Goal: Task Accomplishment & Management: Complete application form

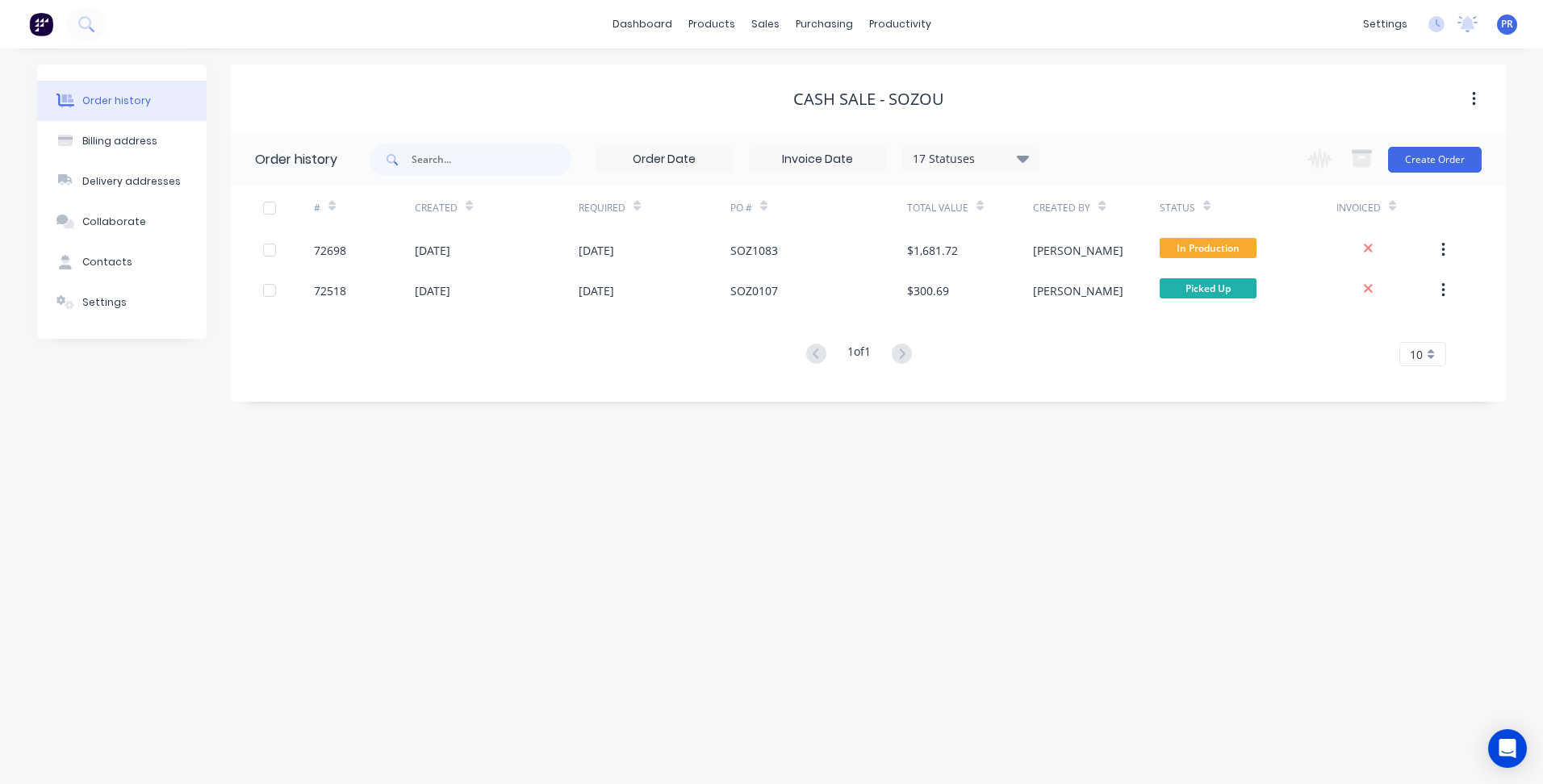
click at [690, 483] on div "Order history Billing address Delivery addresses Collaborate Contacts Settings …" at bounding box center [772, 416] width 1543 height 736
click at [321, 112] on div "Cash Sale - Sozou" at bounding box center [869, 99] width 1275 height 30
click at [806, 76] on div "Sales Orders" at bounding box center [825, 77] width 66 height 15
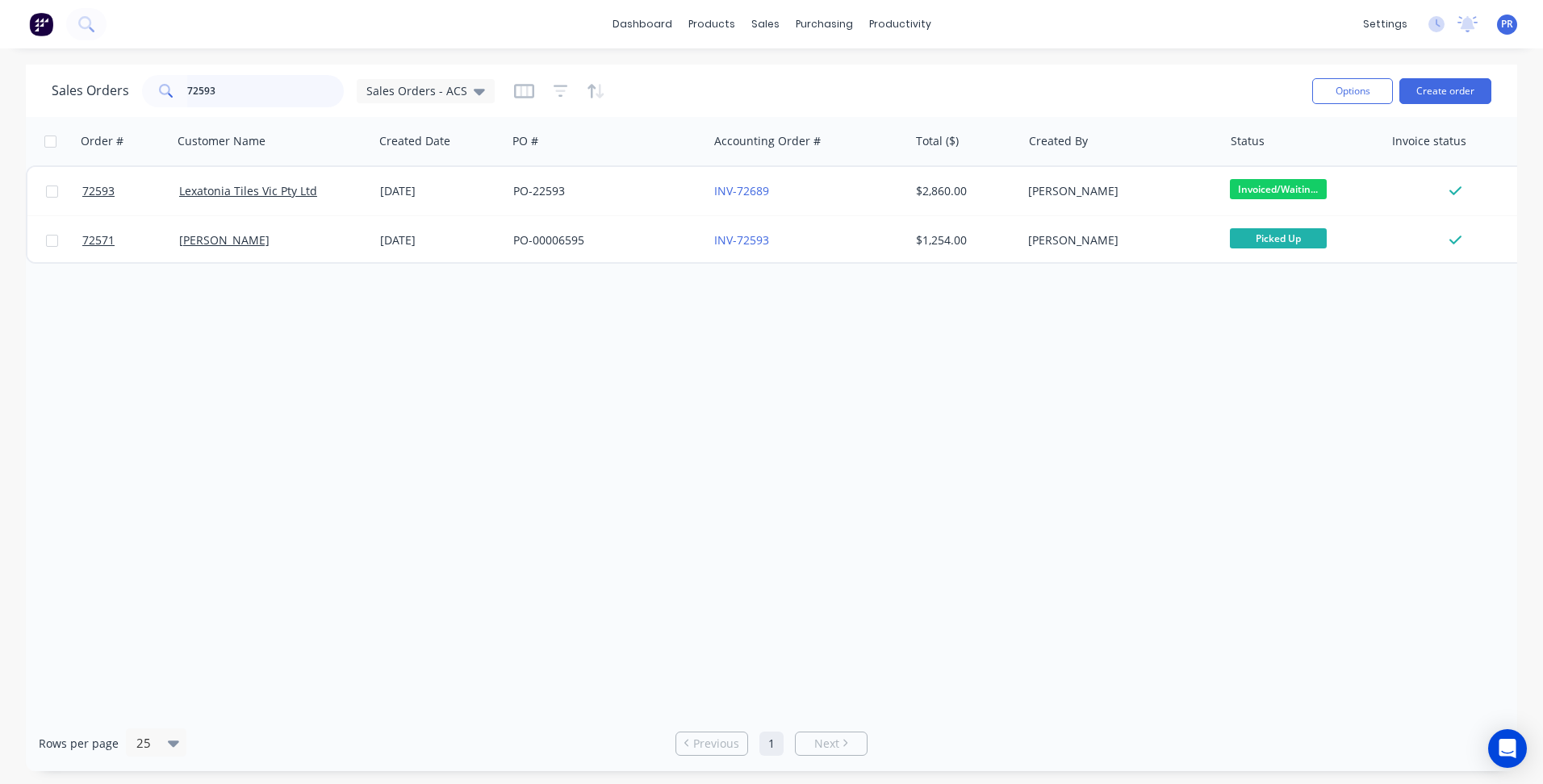
drag, startPoint x: 226, startPoint y: 92, endPoint x: 1, endPoint y: 70, distance: 226.1
click at [1, 70] on div "Sales Orders 72593 Sales Orders - ACS Options Create order Order # Customer Nam…" at bounding box center [772, 418] width 1543 height 707
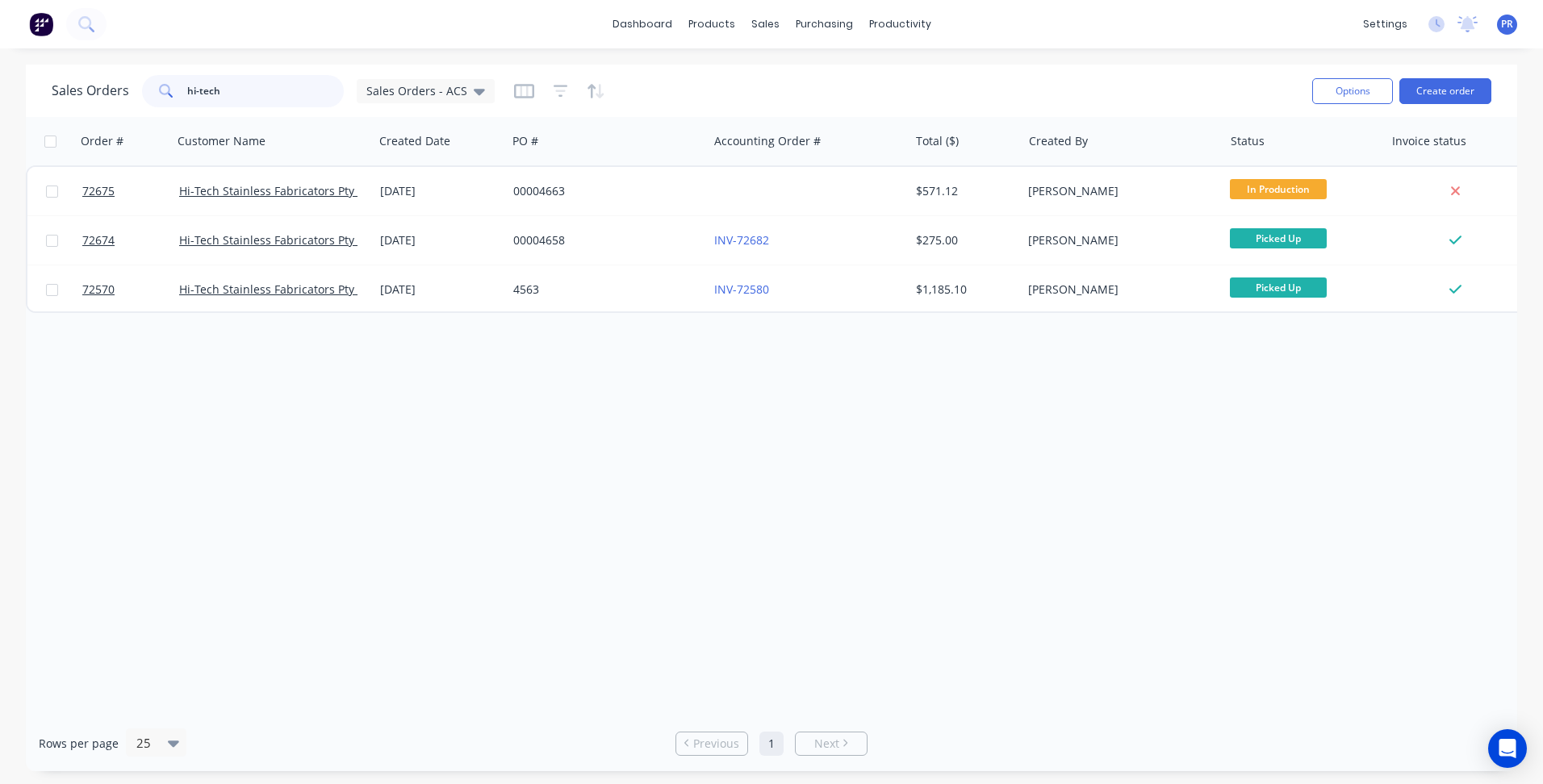
paste input "N:\Hi Tech Stainless\Q-10173"
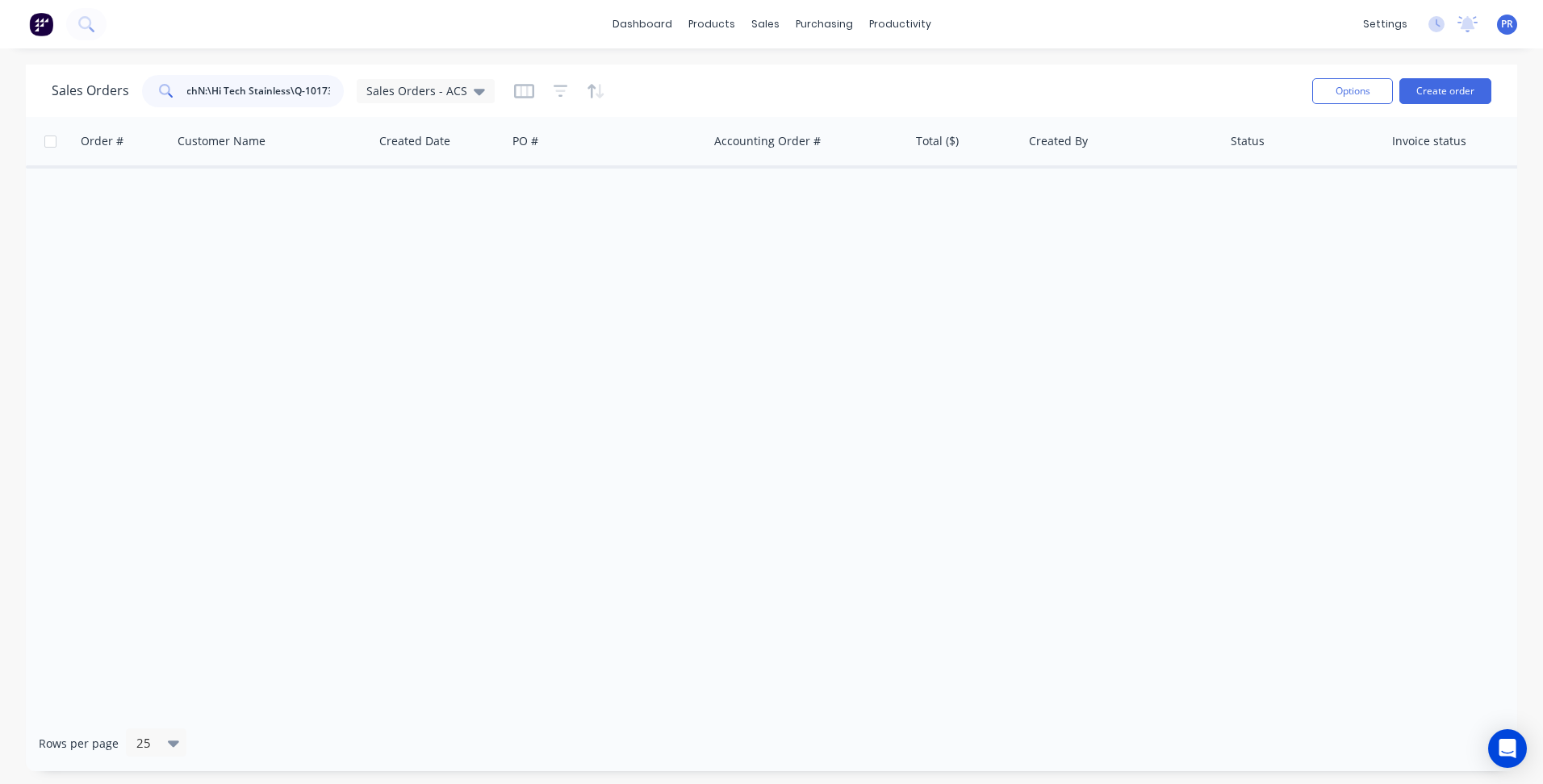
type input "hi-techN:\Hi Tech Stainless\Q-10173"
click at [281, 86] on input "hi-techN:\Hi Tech Stainless\Q-10173" at bounding box center [266, 90] width 157 height 32
click at [282, 87] on input "hi-techN:\Hi Tech Stainless\Q-10173" at bounding box center [266, 90] width 157 height 32
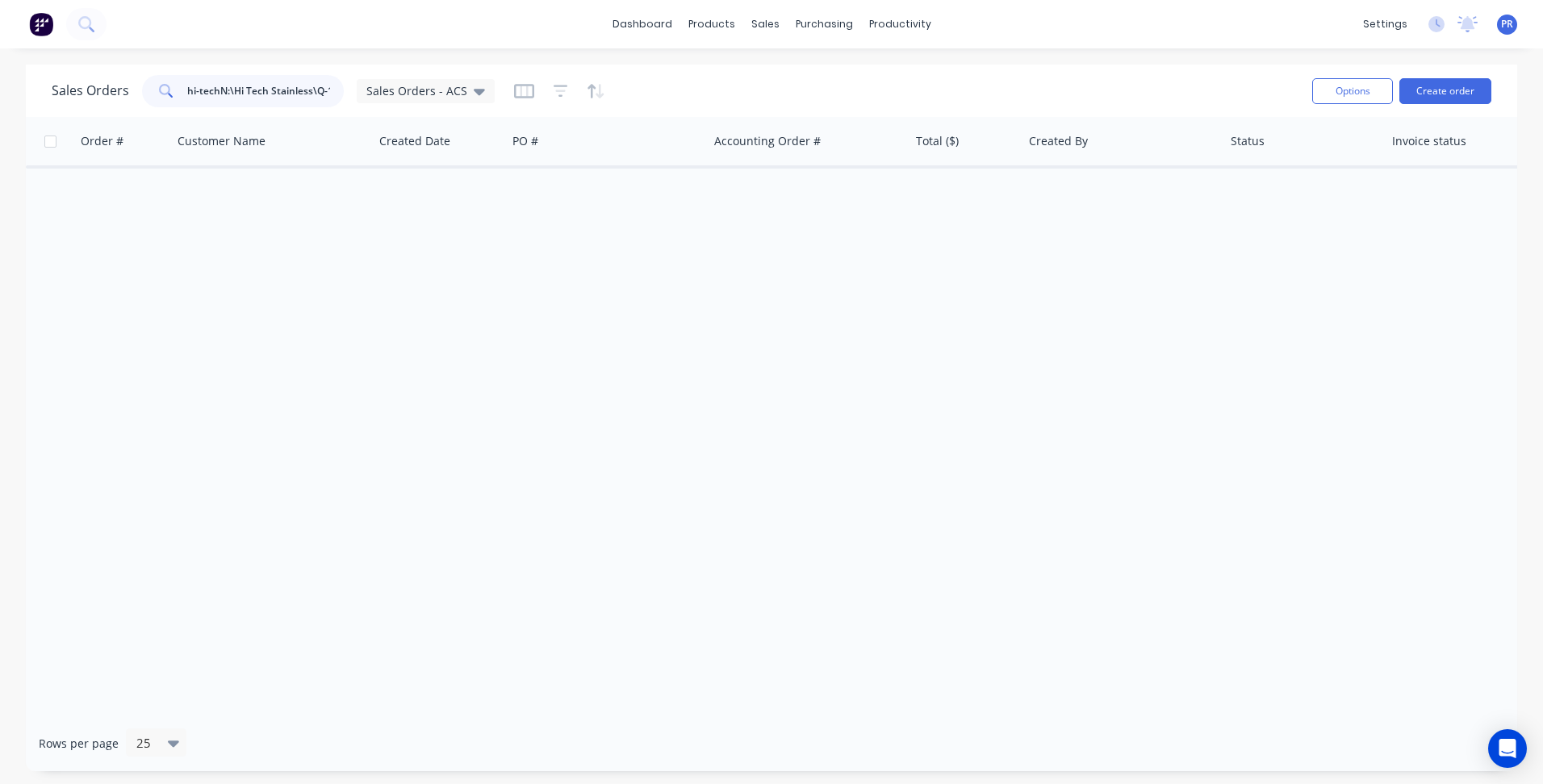
click at [282, 87] on input "hi-techN:\Hi Tech Stainless\Q-10173" at bounding box center [266, 90] width 157 height 32
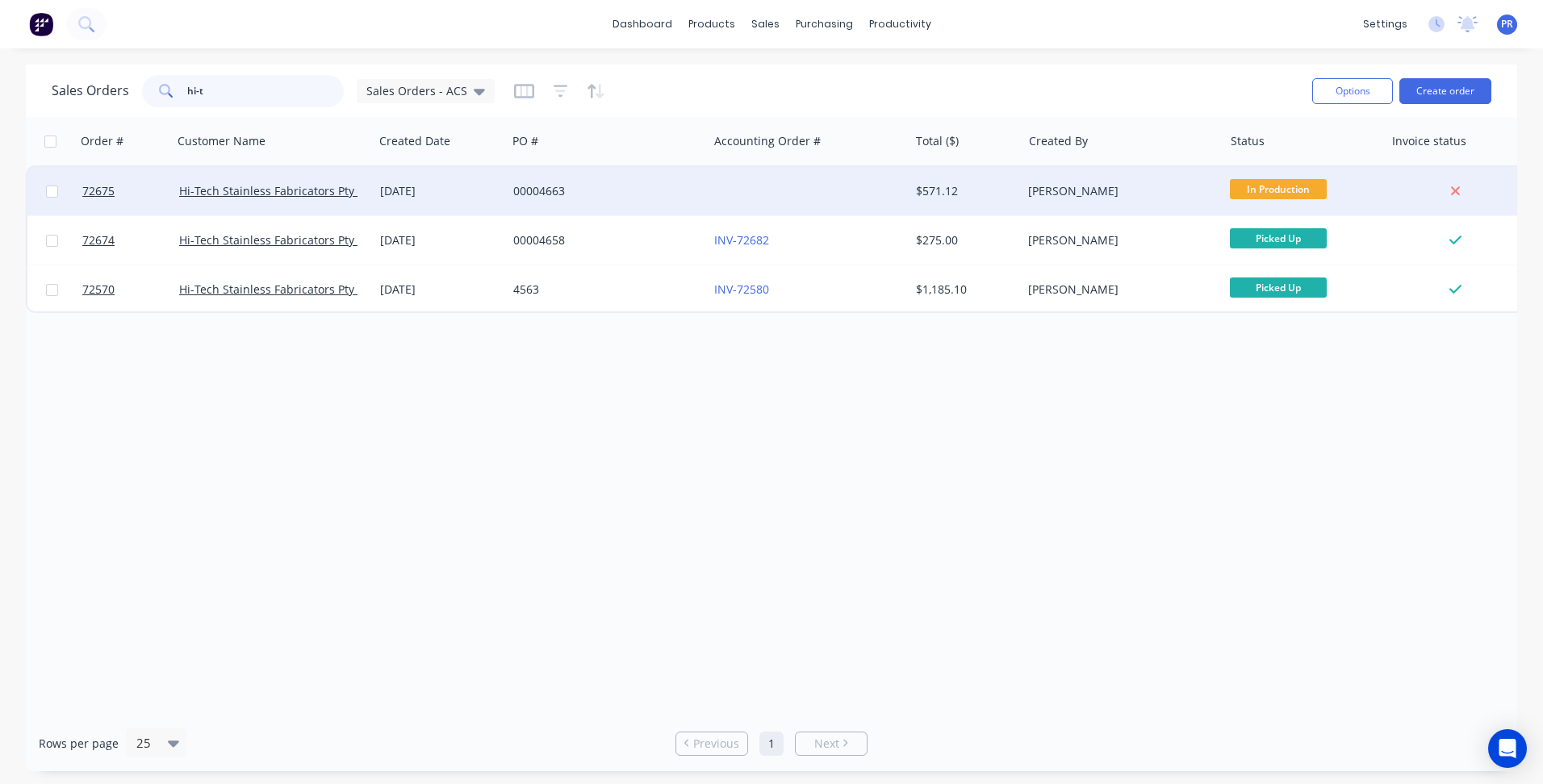
type input "hi-t"
click at [636, 200] on div "00004663" at bounding box center [607, 191] width 201 height 48
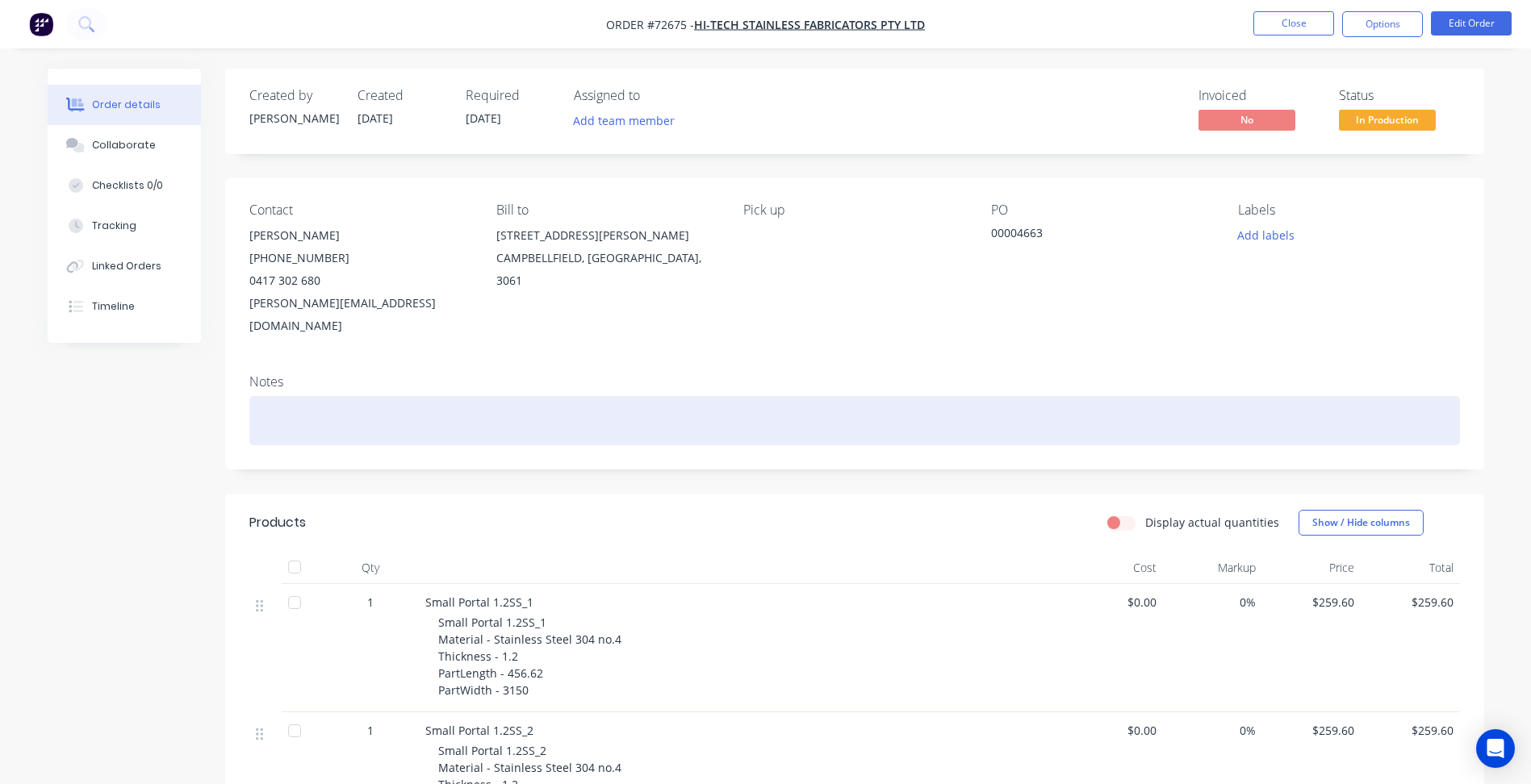
drag, startPoint x: 572, startPoint y: 390, endPoint x: 1247, endPoint y: 141, distance: 719.5
click at [580, 396] on div at bounding box center [854, 421] width 1210 height 49
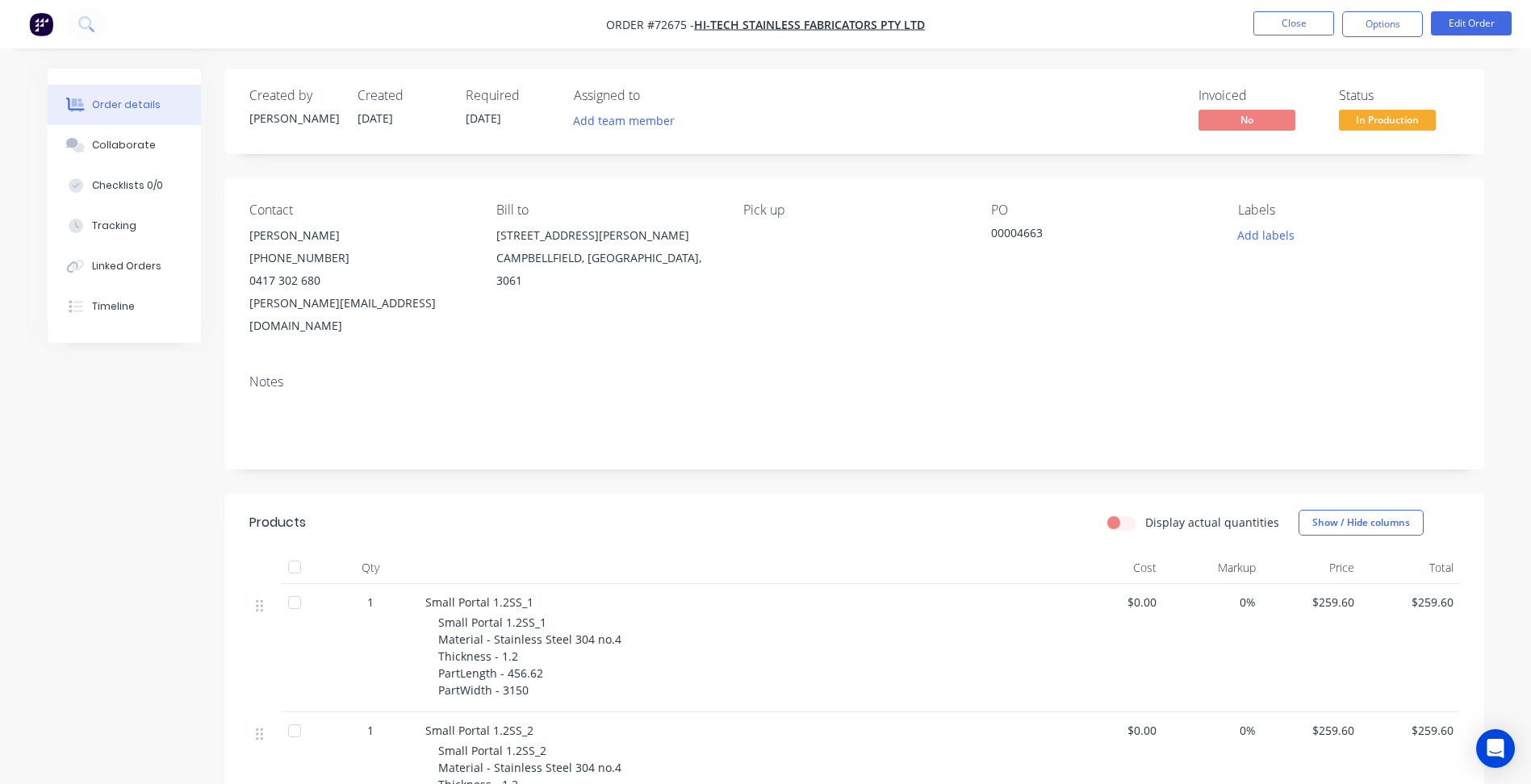
click at [1314, 35] on li "Close" at bounding box center [1294, 24] width 81 height 26
click at [1296, 27] on button "Close" at bounding box center [1294, 23] width 81 height 25
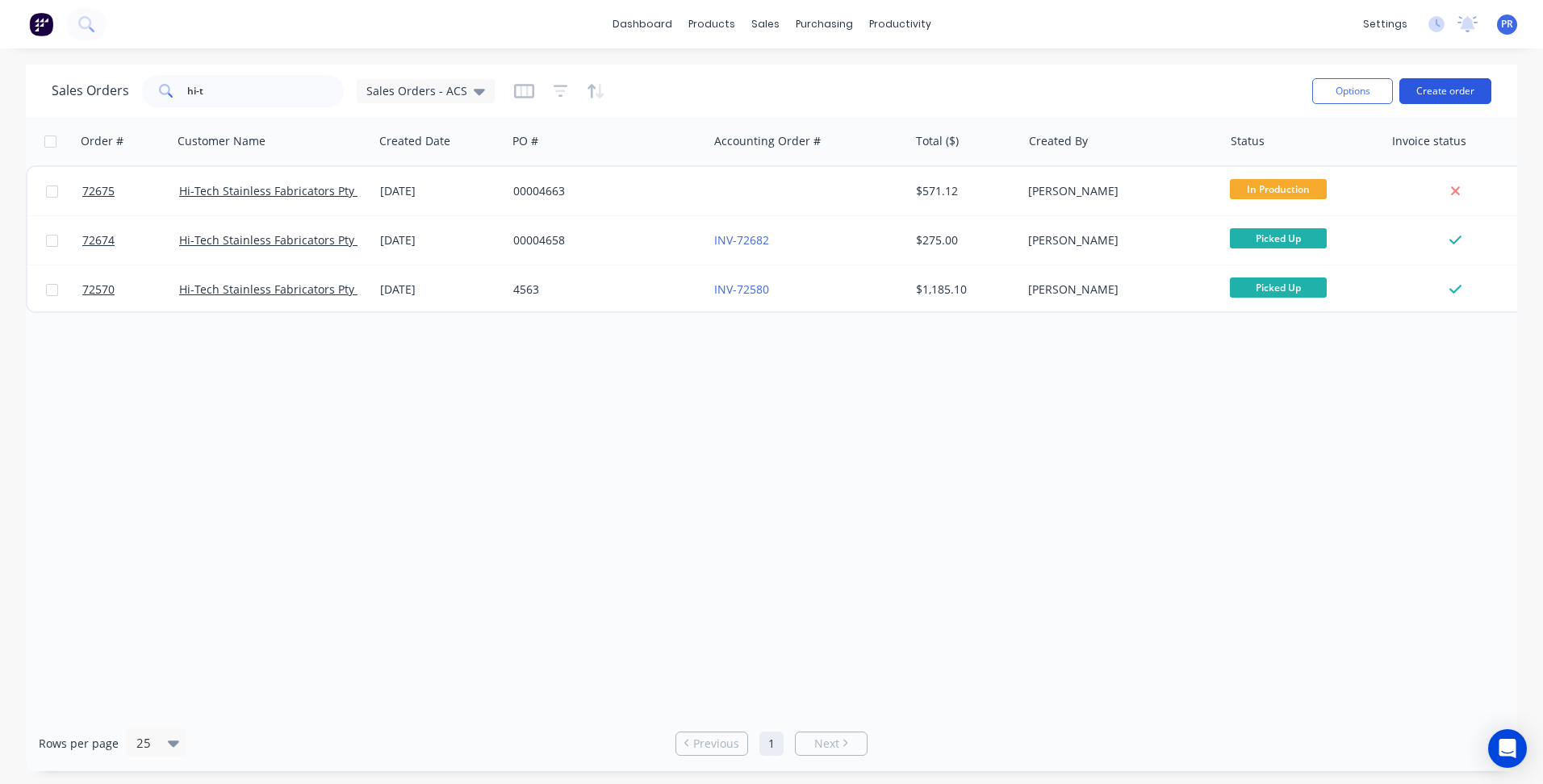
click at [1438, 80] on button "Create order" at bounding box center [1446, 91] width 93 height 26
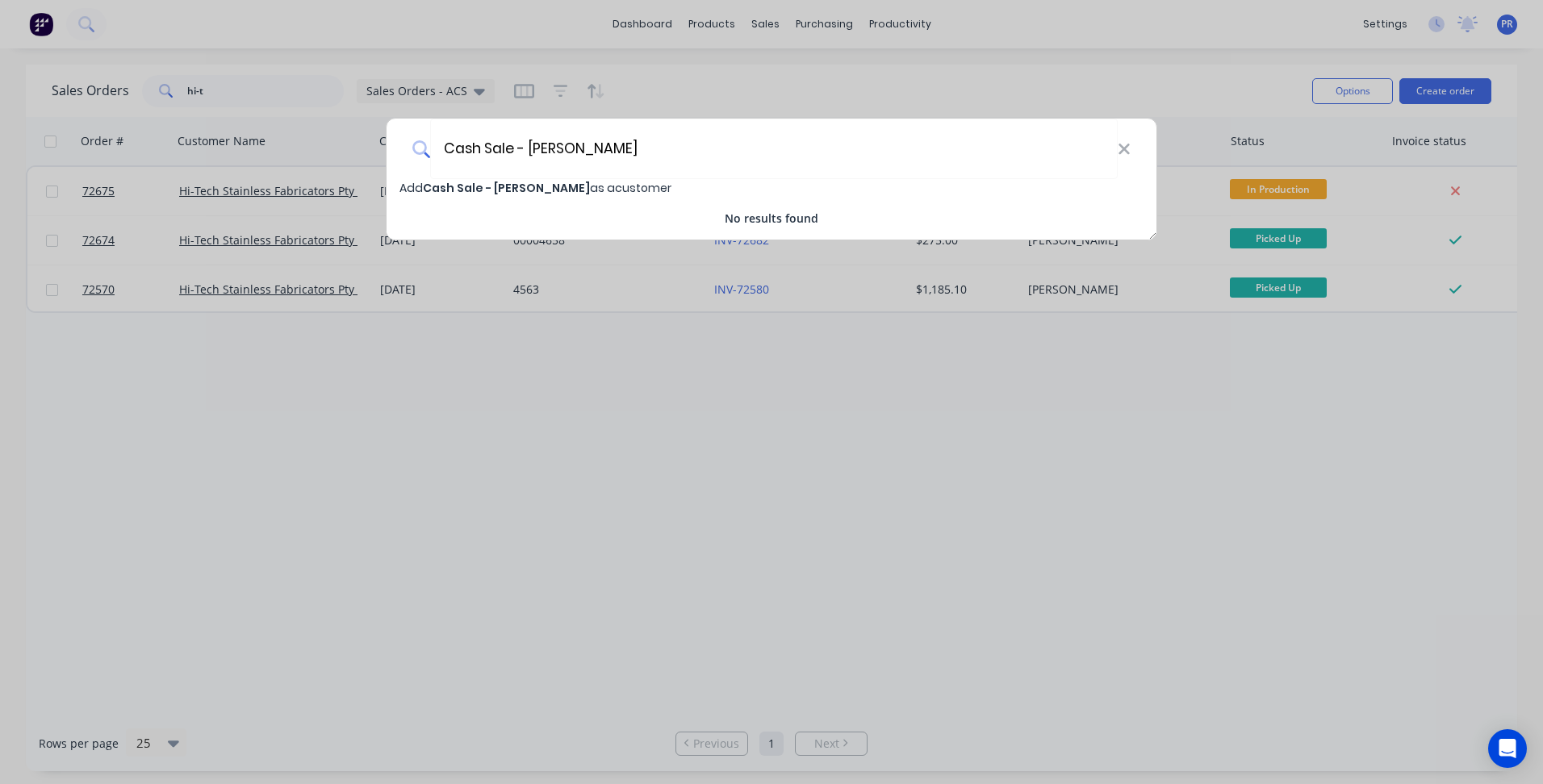
type input "Cash Sale - [PERSON_NAME]"
click at [548, 196] on span "Cash Sale - [PERSON_NAME]" at bounding box center [507, 188] width 167 height 16
select select "AU"
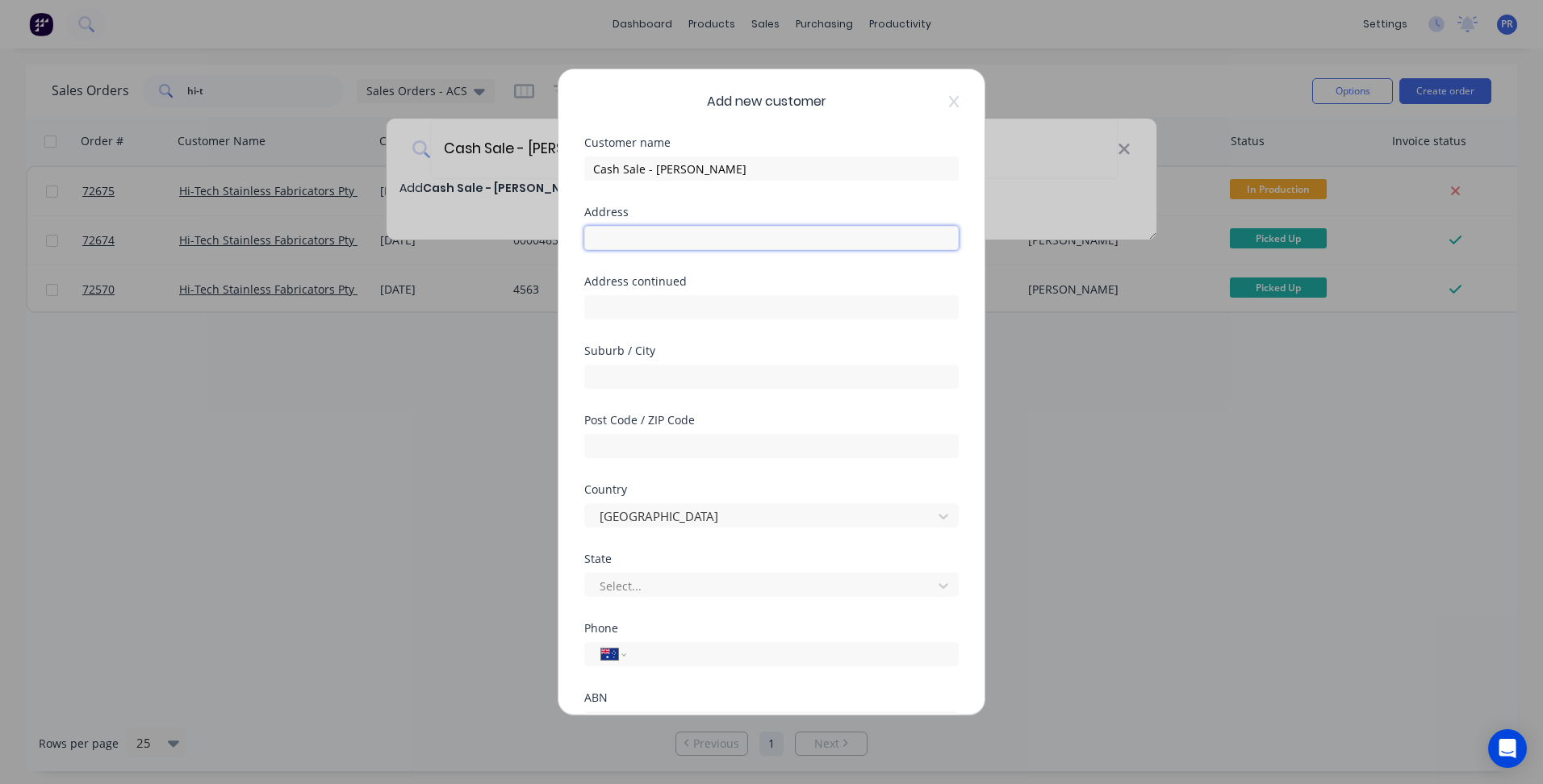
click at [647, 241] on input "text" at bounding box center [772, 238] width 375 height 25
click at [652, 237] on input "text" at bounding box center [772, 238] width 375 height 25
type input "[STREET_ADDRESS][PERSON_NAME]"
type input "[GEOGRAPHIC_DATA]"
type input "3000"
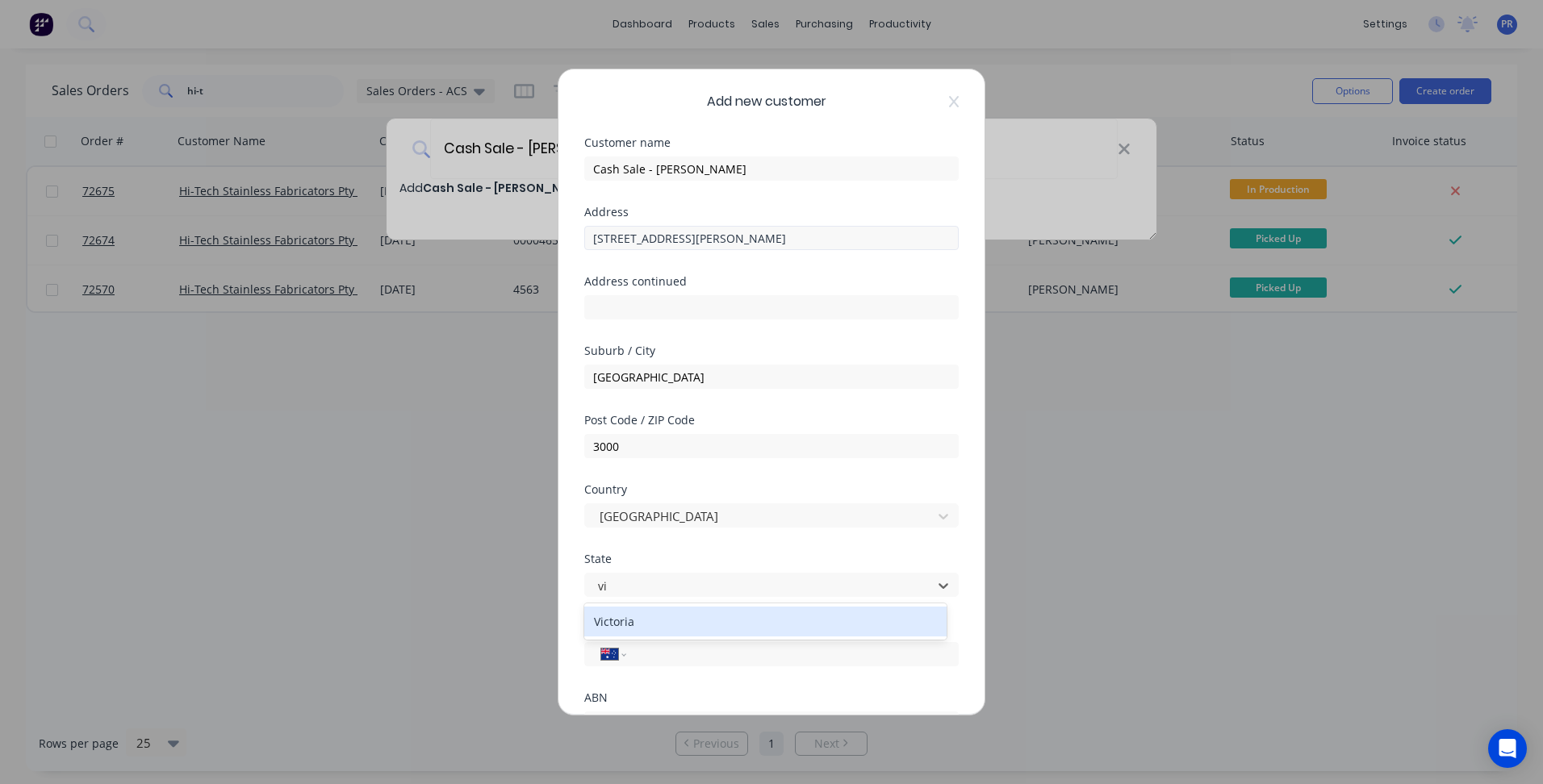
type input "vic"
click at [666, 659] on input "tel" at bounding box center [789, 654] width 304 height 19
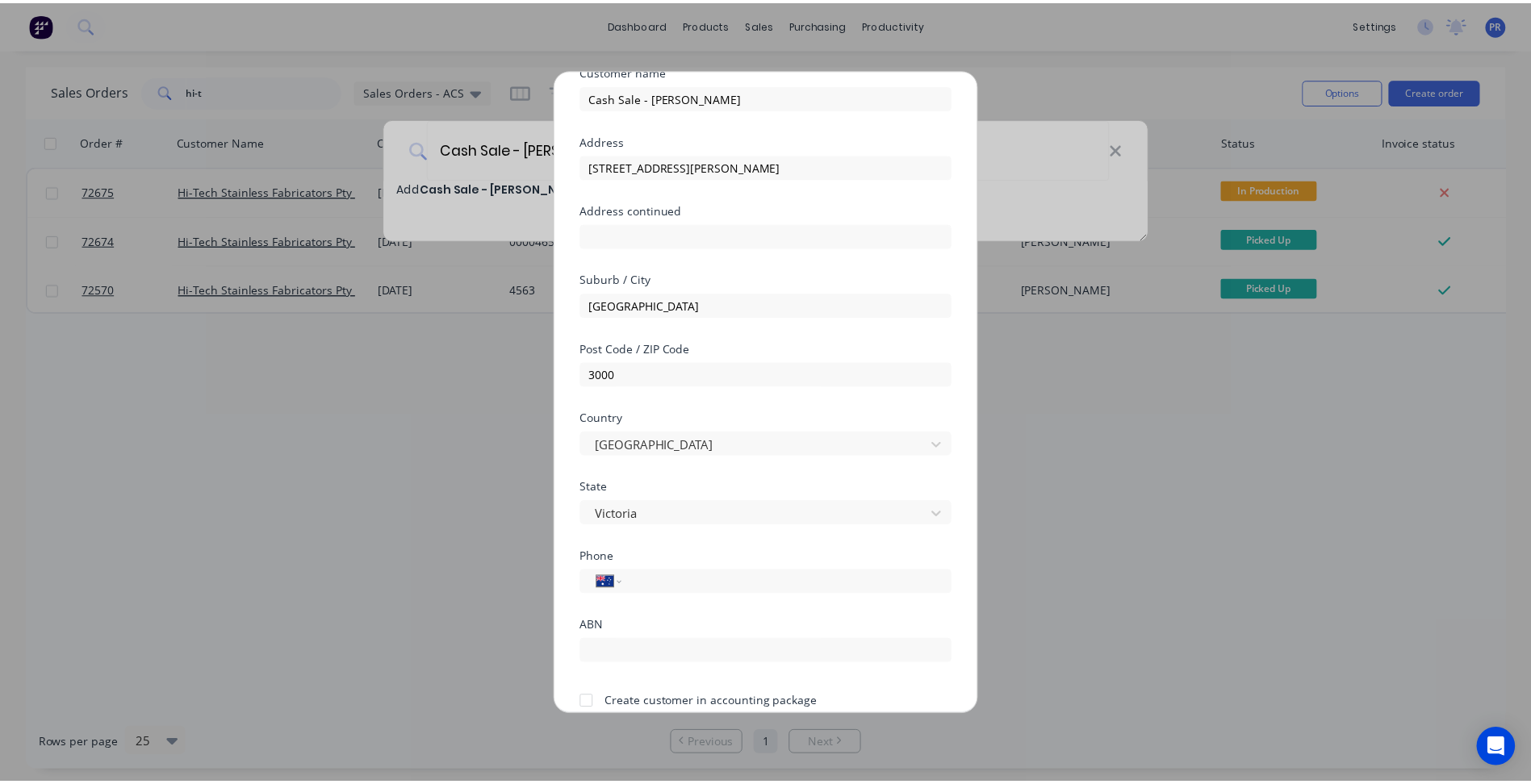
scroll to position [142, 0]
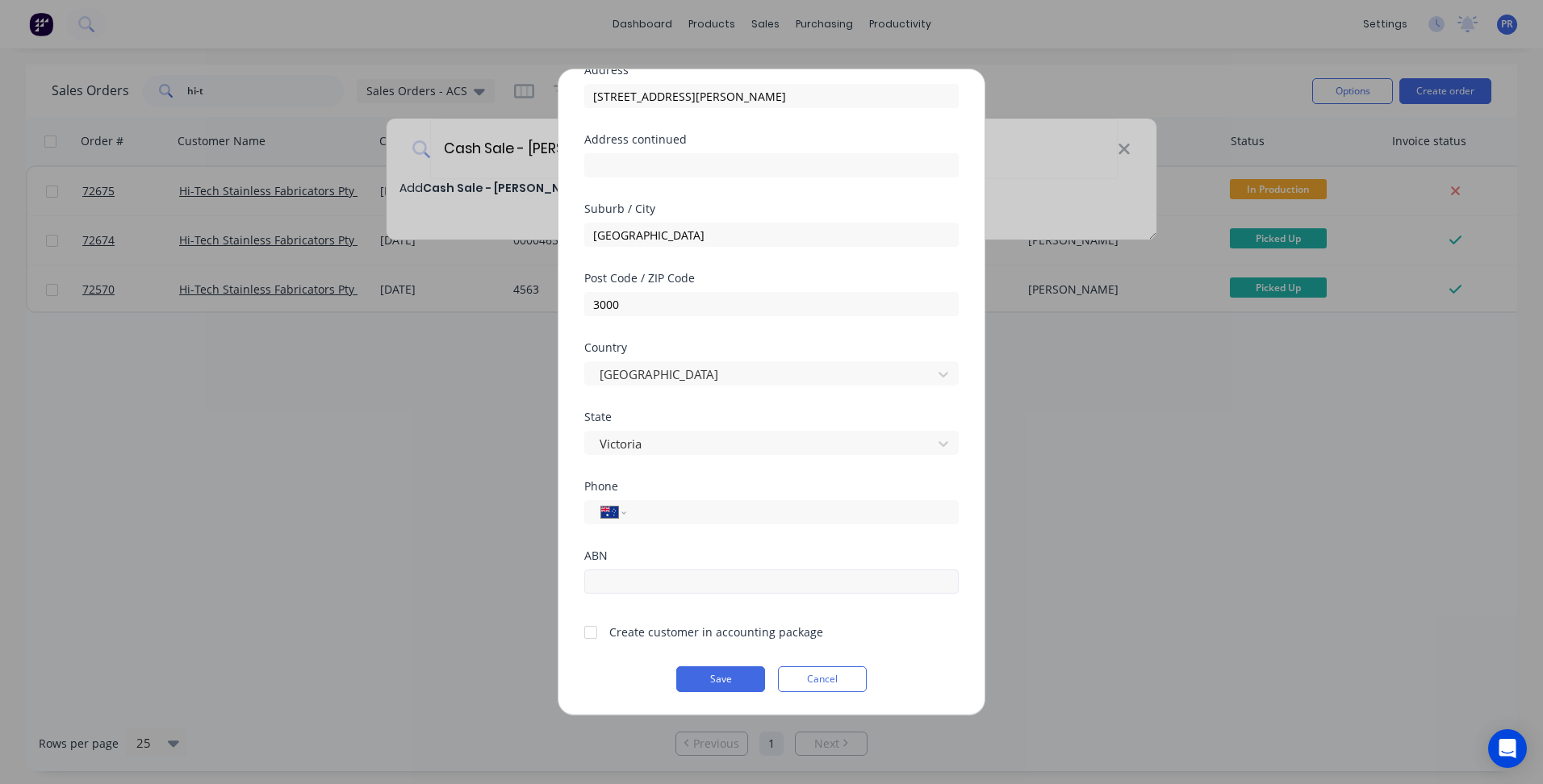
drag, startPoint x: 624, startPoint y: 568, endPoint x: 627, endPoint y: 587, distance: 19.2
click at [624, 568] on div at bounding box center [772, 579] width 375 height 29
click at [622, 577] on input "text" at bounding box center [772, 581] width 375 height 25
paste input "66 150 158 277"
type input "66 150 158 277"
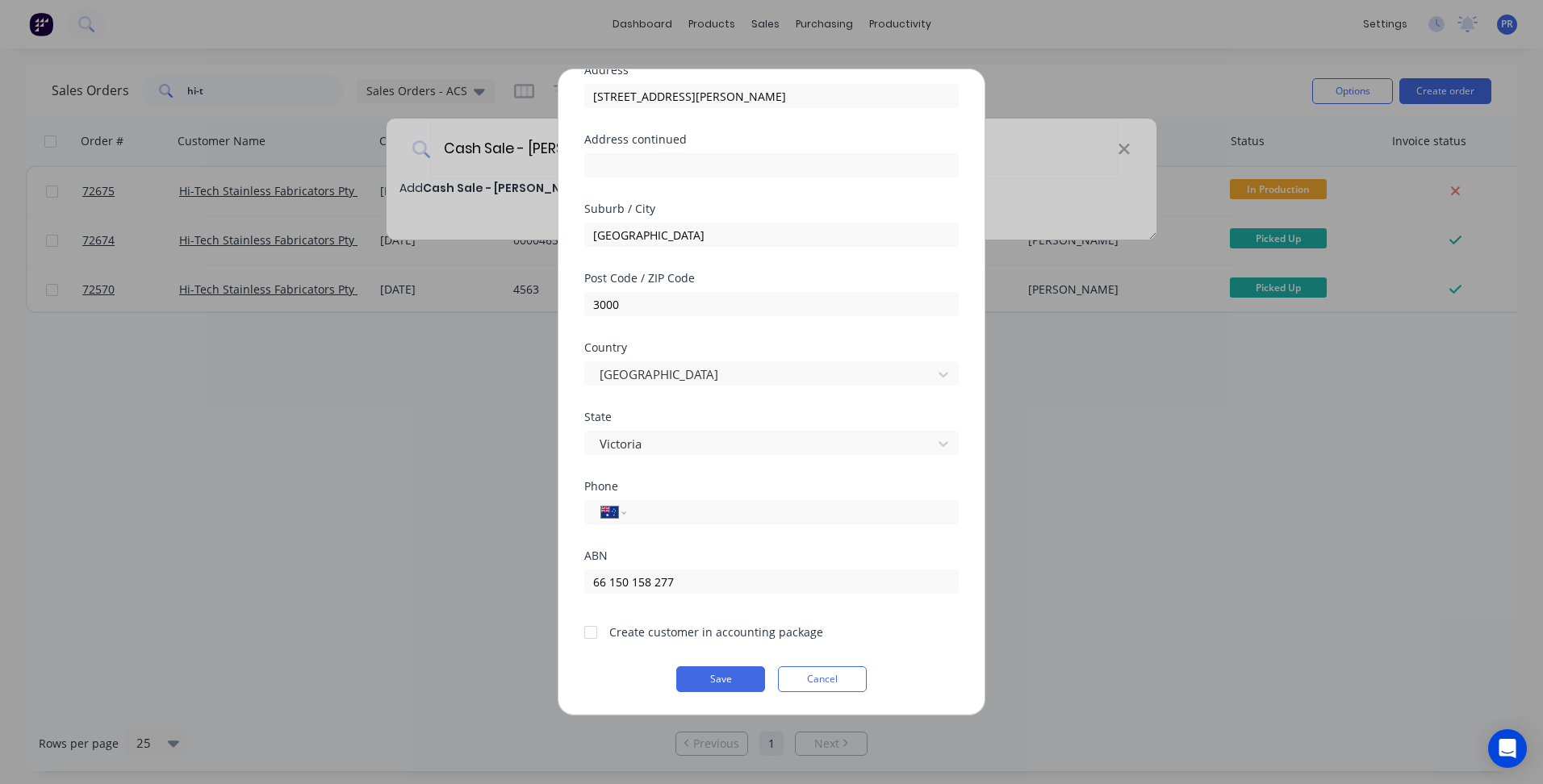
click at [587, 633] on div at bounding box center [590, 633] width 32 height 32
click at [654, 515] on input "tel" at bounding box center [789, 513] width 304 height 19
type input "0431 754 781"
click at [678, 684] on button "Save" at bounding box center [720, 680] width 89 height 26
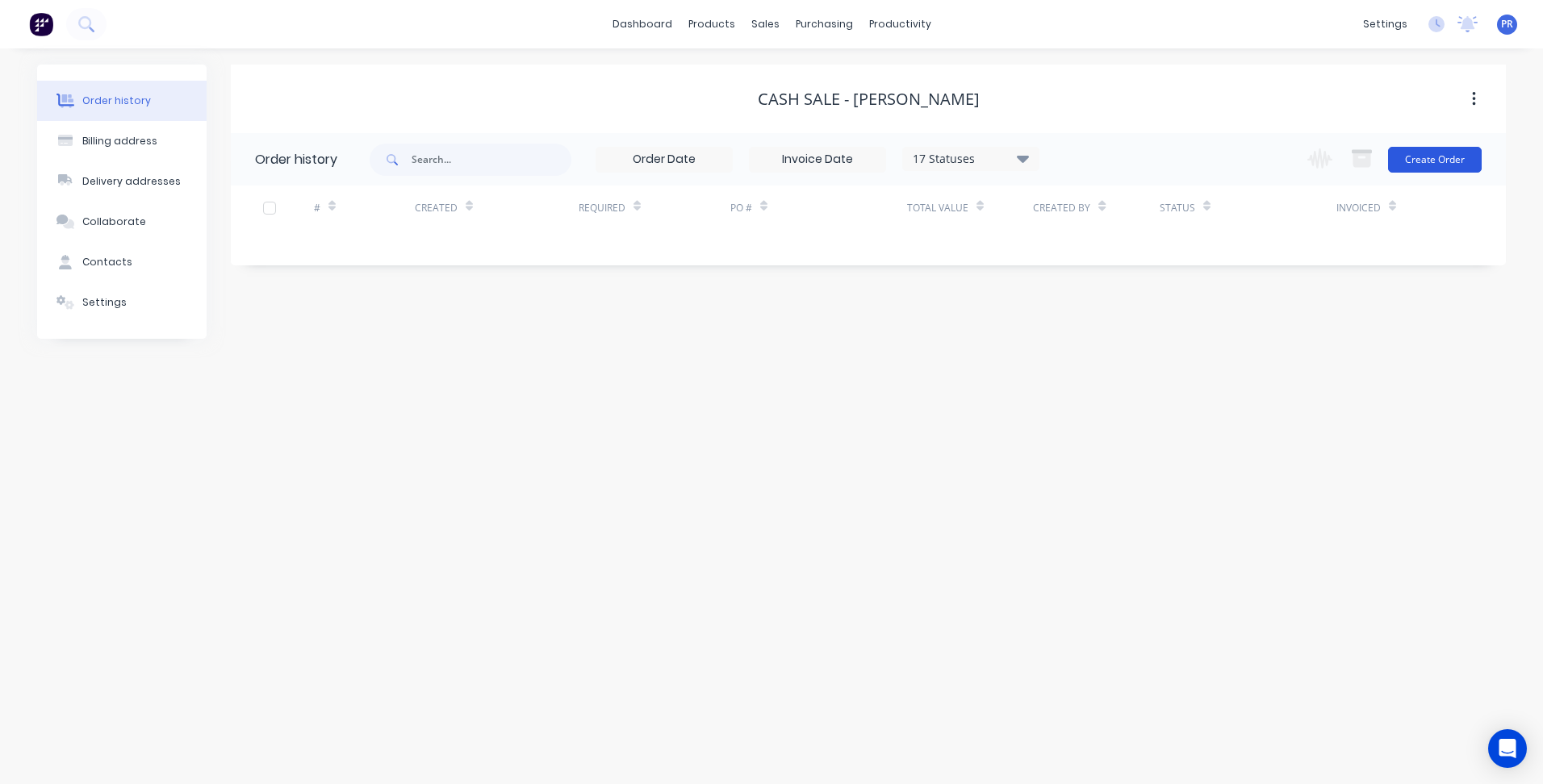
click at [1447, 169] on button "Create Order" at bounding box center [1435, 159] width 93 height 26
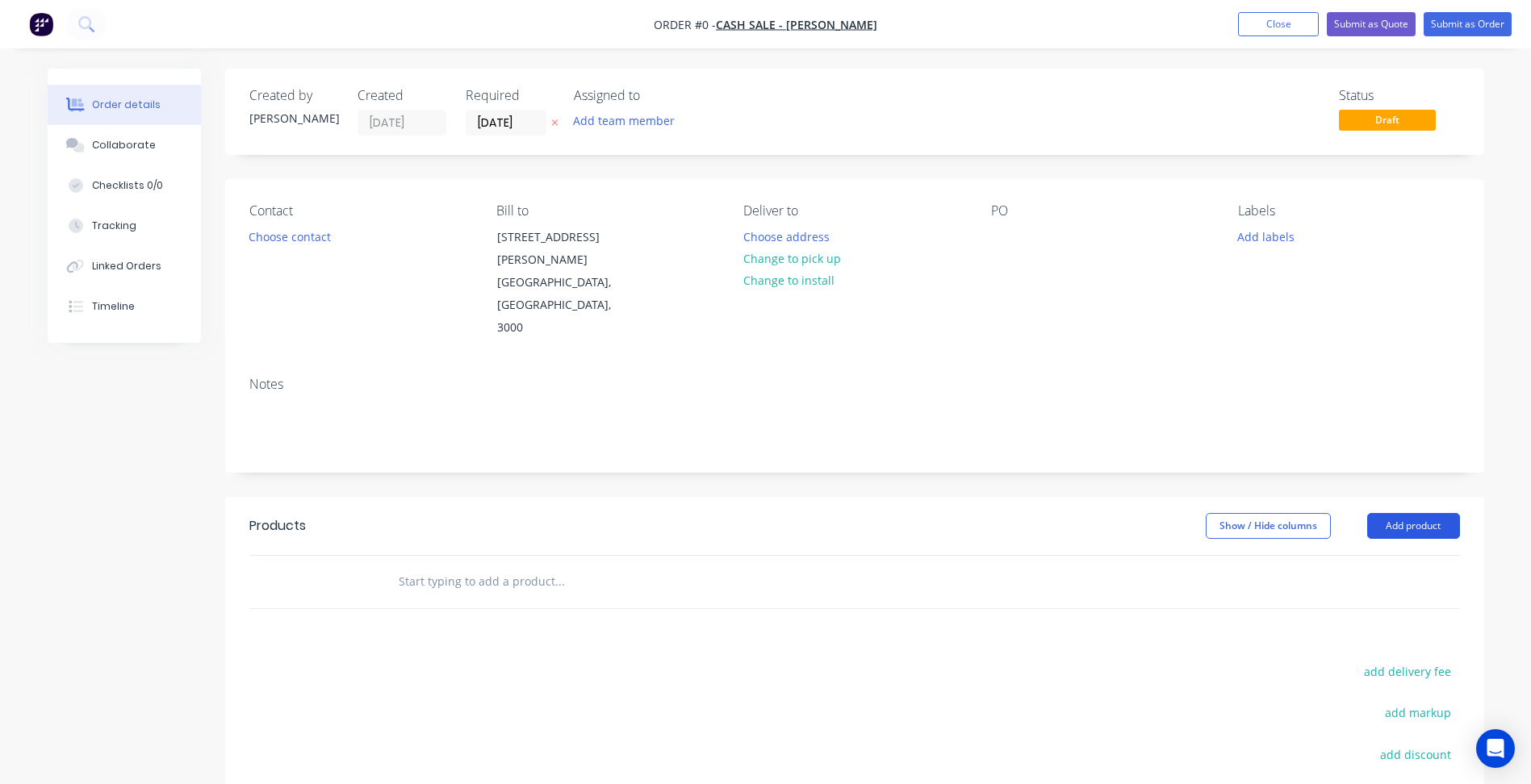
click at [1406, 513] on button "Add product" at bounding box center [1414, 526] width 92 height 26
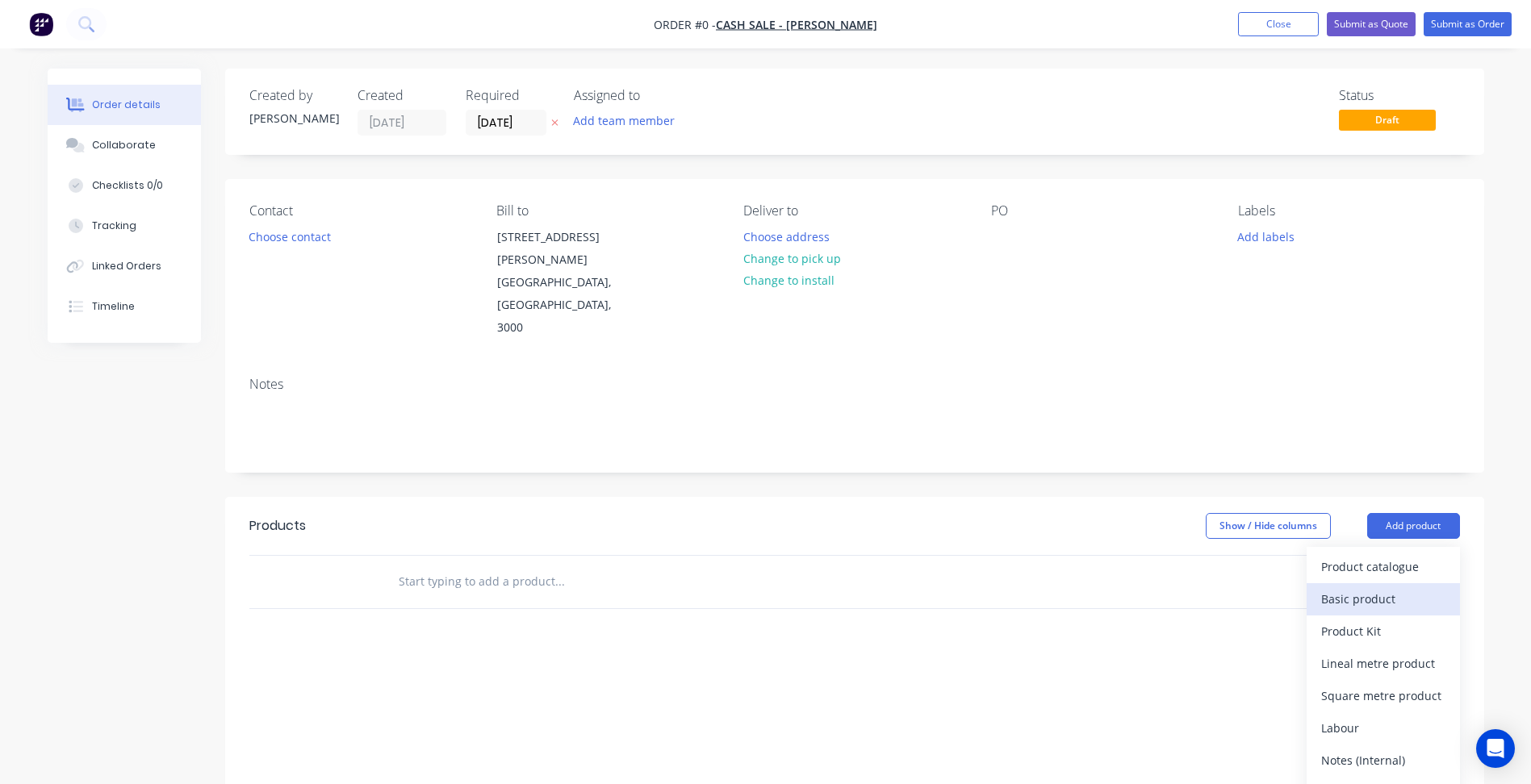
click at [1403, 587] on div "Basic product" at bounding box center [1383, 599] width 124 height 24
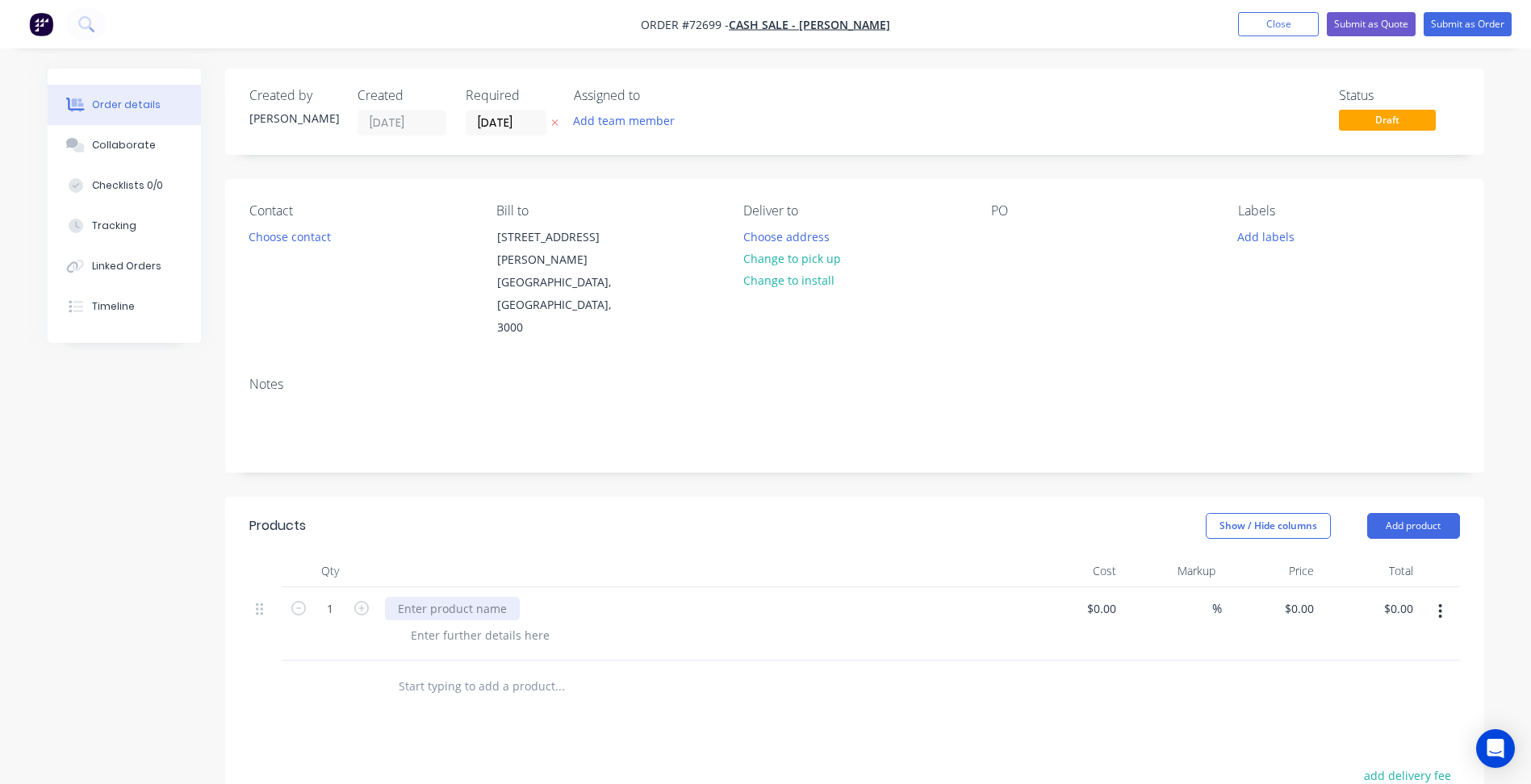
click at [506, 597] on div at bounding box center [452, 609] width 135 height 24
click at [441, 597] on div at bounding box center [452, 609] width 135 height 24
click at [453, 597] on div "8mm Slab Cutting" at bounding box center [446, 609] width 123 height 24
drag, startPoint x: 429, startPoint y: 560, endPoint x: 470, endPoint y: 578, distance: 44.8
click at [428, 597] on div "8mm Slab Cutting" at bounding box center [446, 609] width 123 height 24
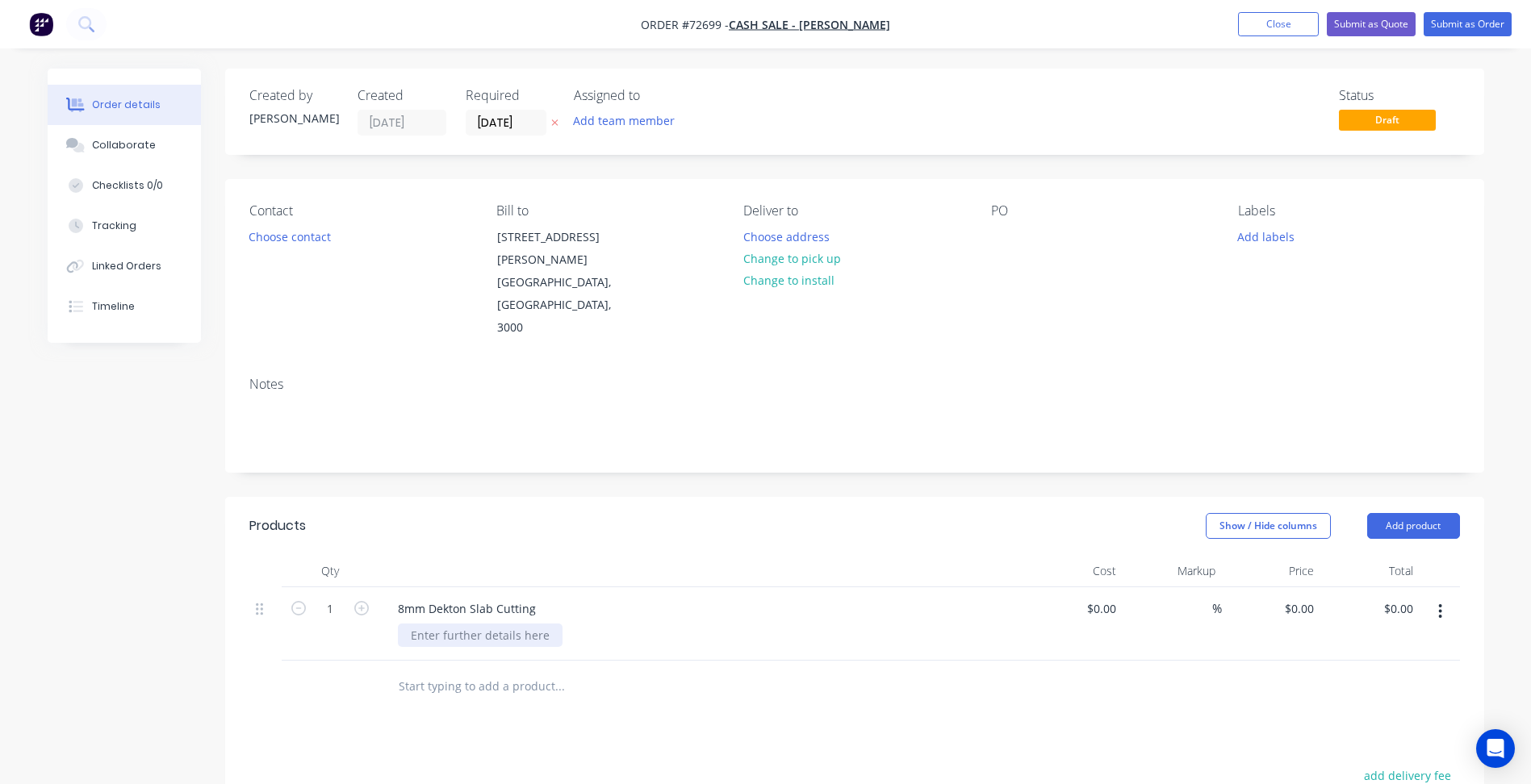
paste div
click at [431, 624] on div "1680 x 1470" at bounding box center [442, 635] width 90 height 24
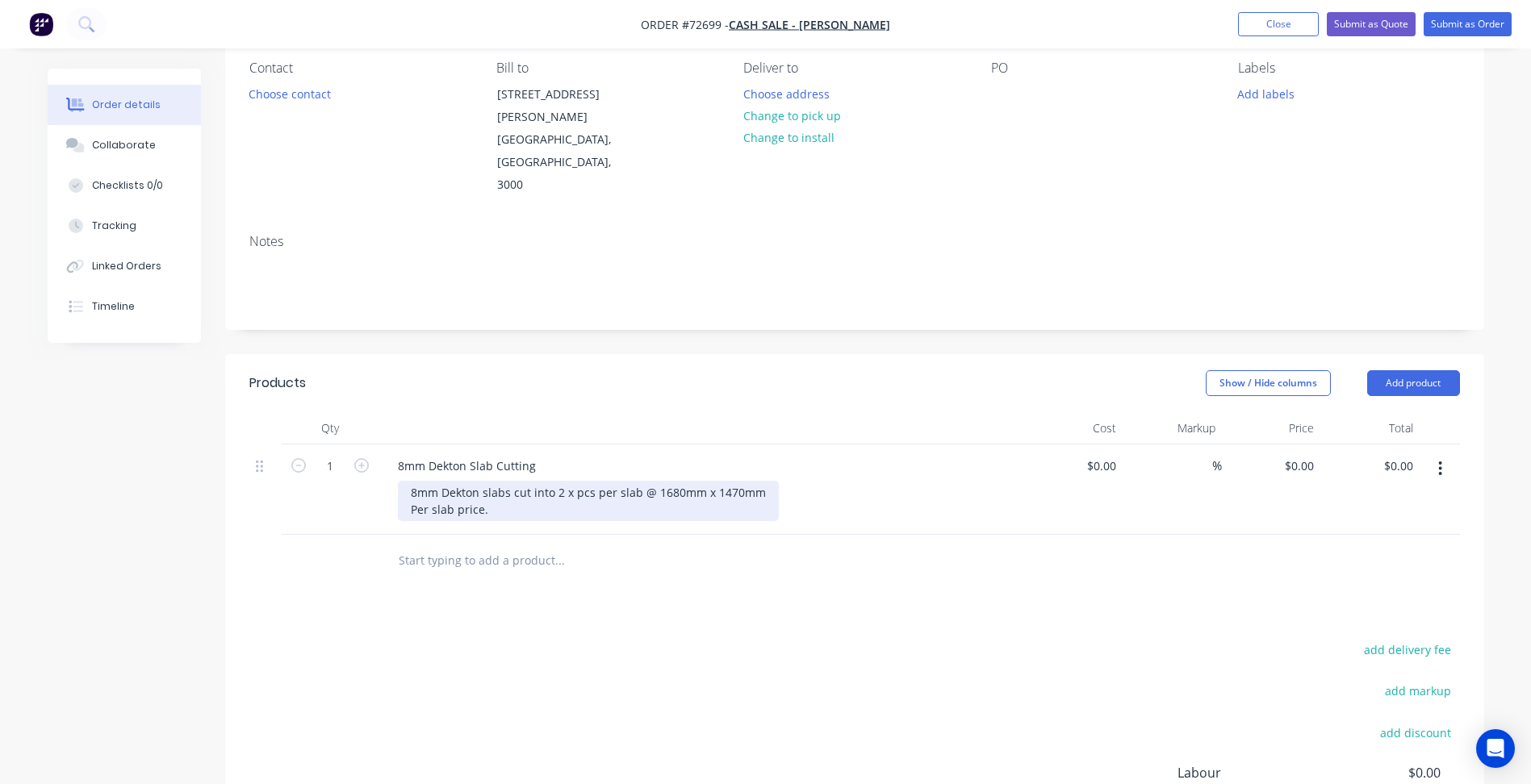
scroll to position [161, 0]
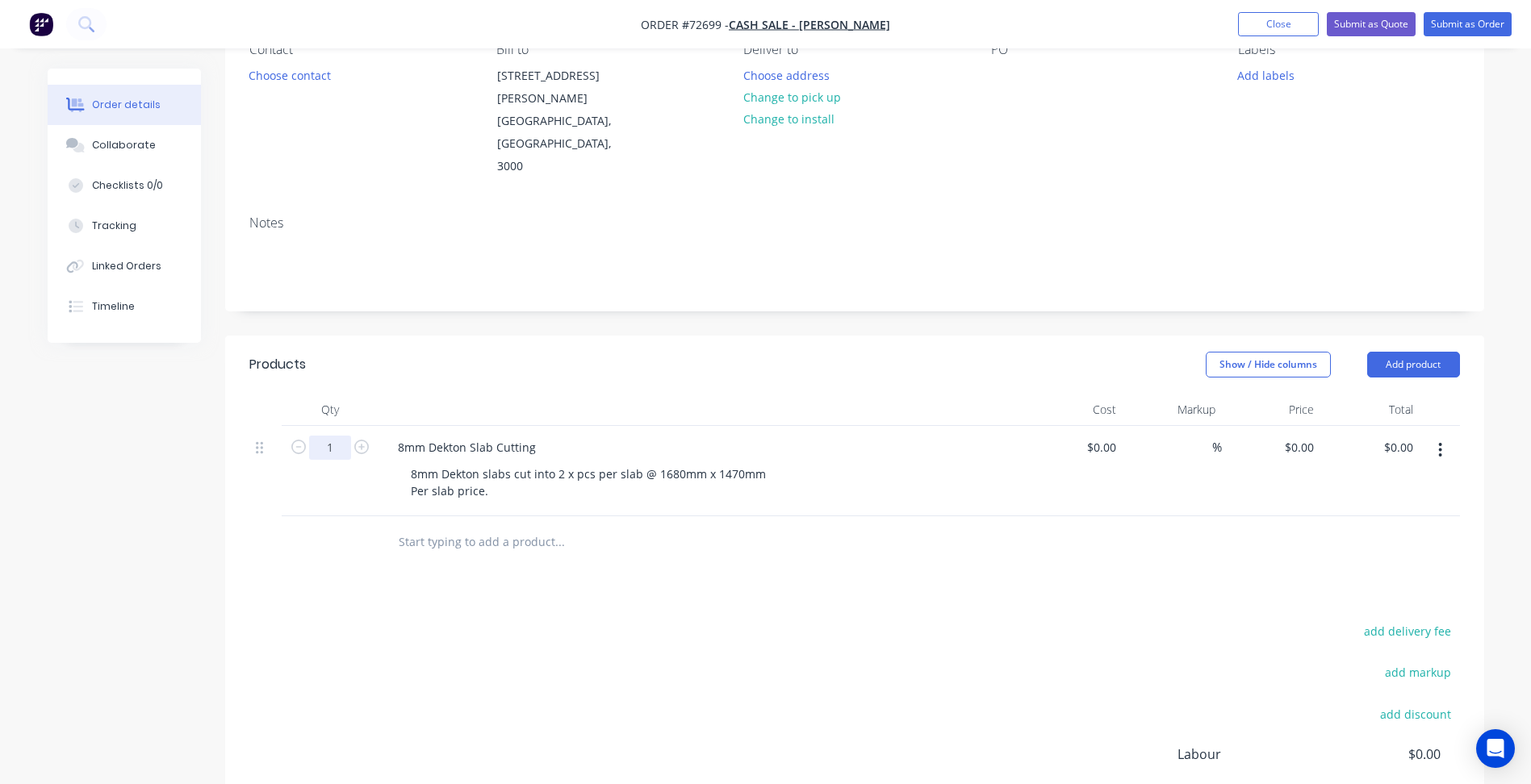
click at [339, 436] on input "1" at bounding box center [330, 448] width 42 height 25
type input "26"
click at [1290, 426] on div "0 $0.00" at bounding box center [1271, 471] width 99 height 90
type input "$200.00"
type input "$5,200.00"
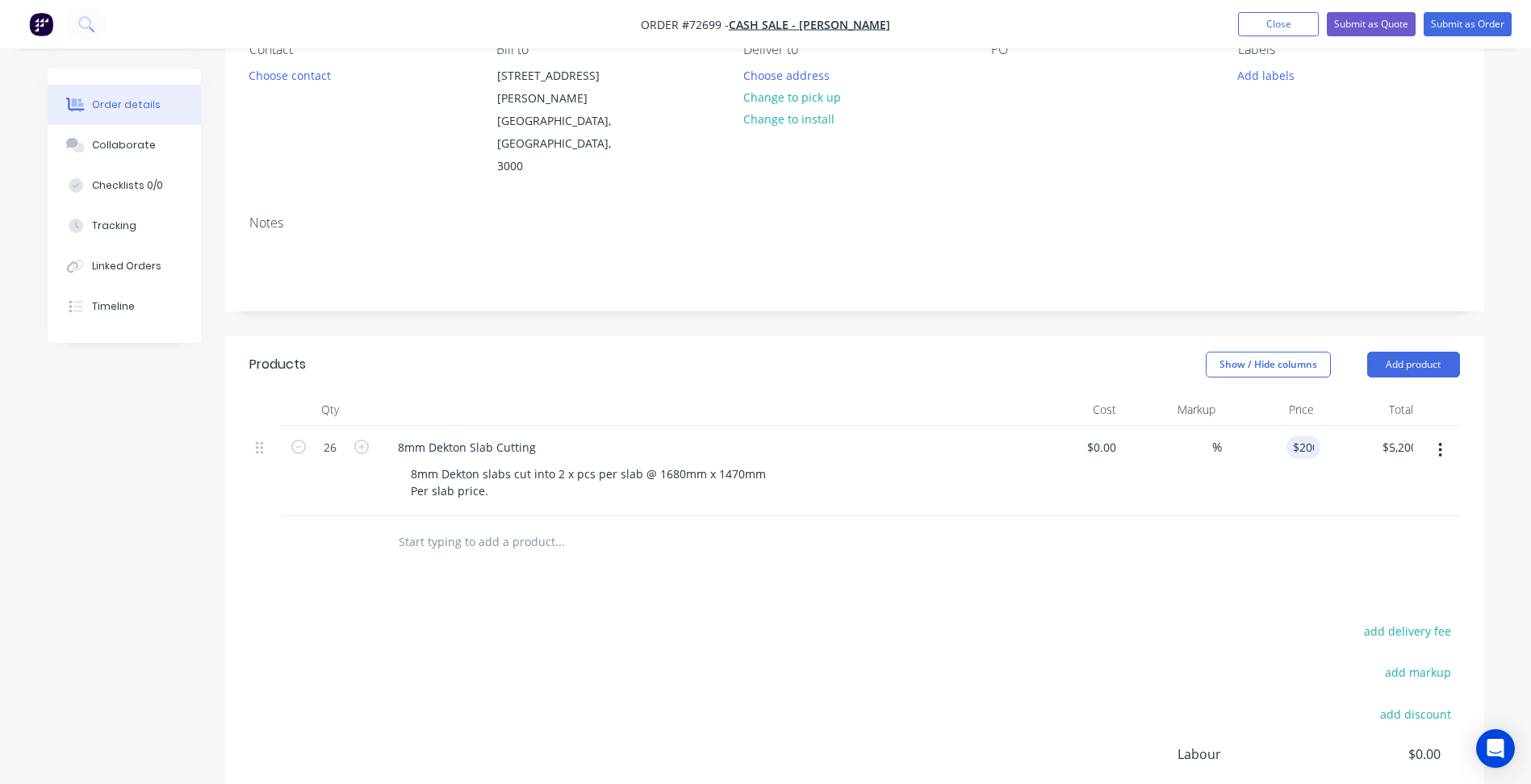
drag, startPoint x: 873, startPoint y: 615, endPoint x: 882, endPoint y: 612, distance: 9.5
click at [882, 621] on div "add delivery fee add markup add discount Labour $0.00 Sub total $0.00 Margin $0…" at bounding box center [854, 776] width 1210 height 312
click at [1413, 352] on button "Add product" at bounding box center [1414, 365] width 92 height 26
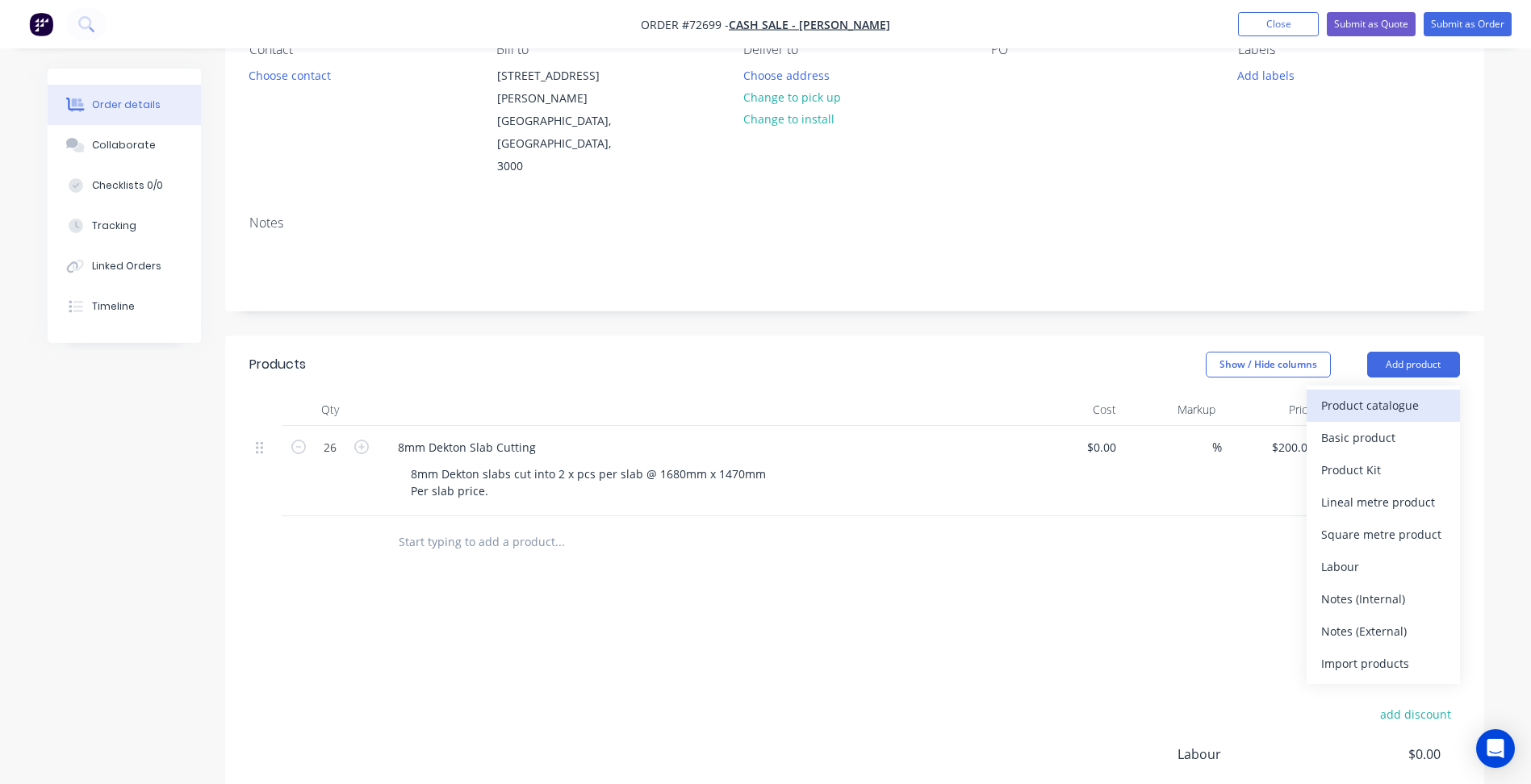
click at [1399, 393] on div "Product catalogue" at bounding box center [1383, 405] width 124 height 24
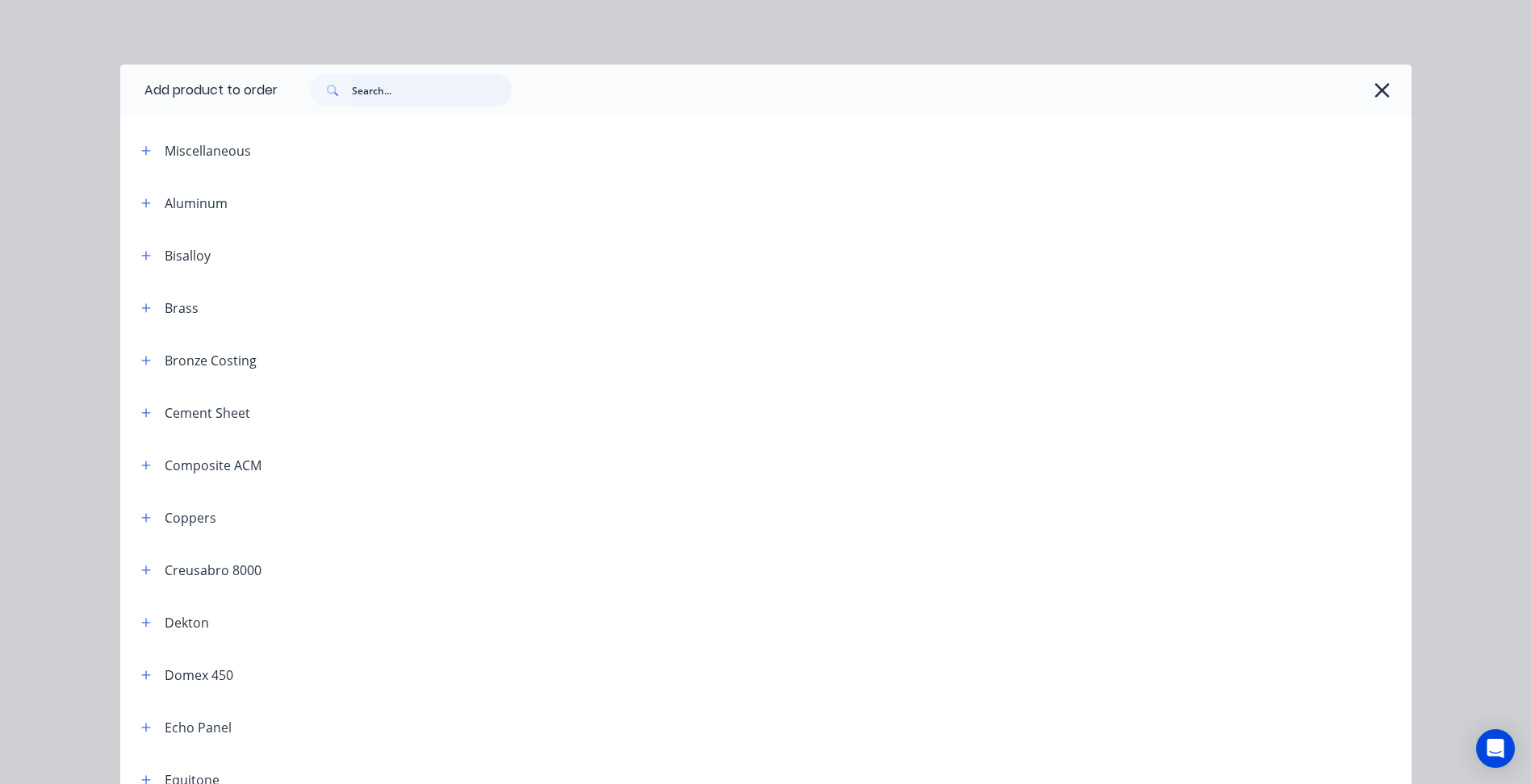
click at [438, 90] on input "text" at bounding box center [432, 90] width 159 height 32
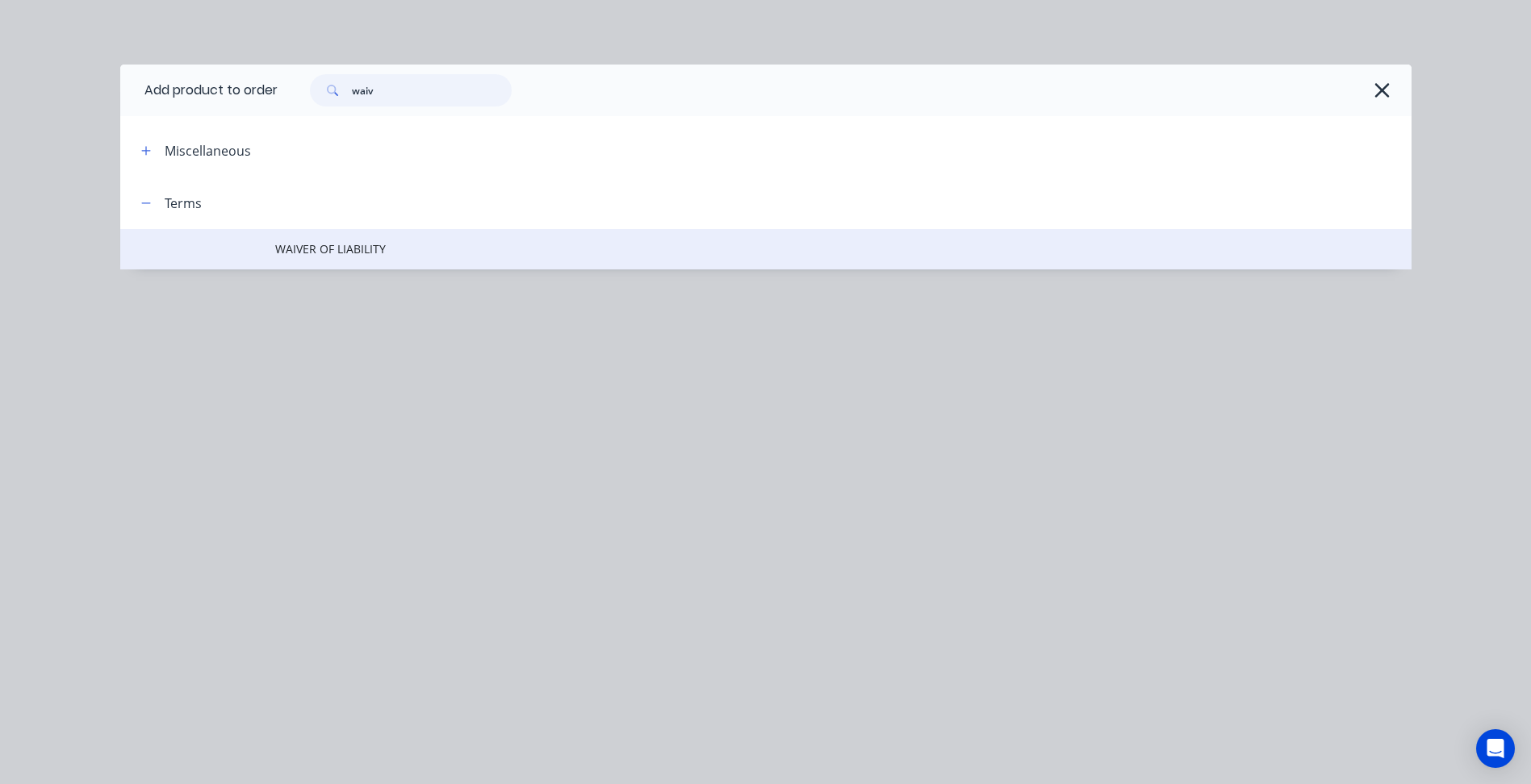
type input "waiv"
click at [358, 233] on td "WAIVER OF LIABILITY" at bounding box center [843, 249] width 1136 height 40
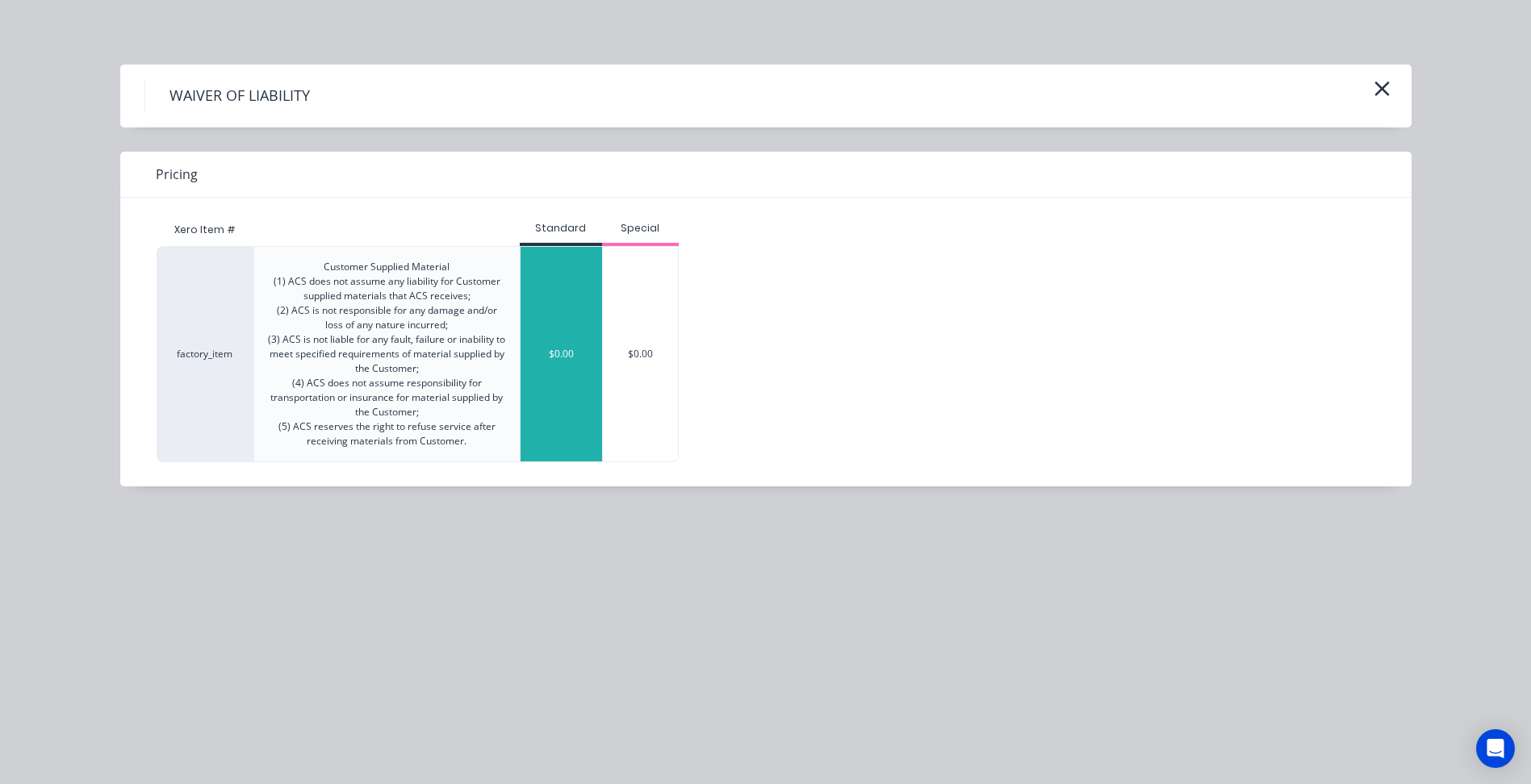
click at [543, 344] on div "$0.00" at bounding box center [561, 354] width 82 height 214
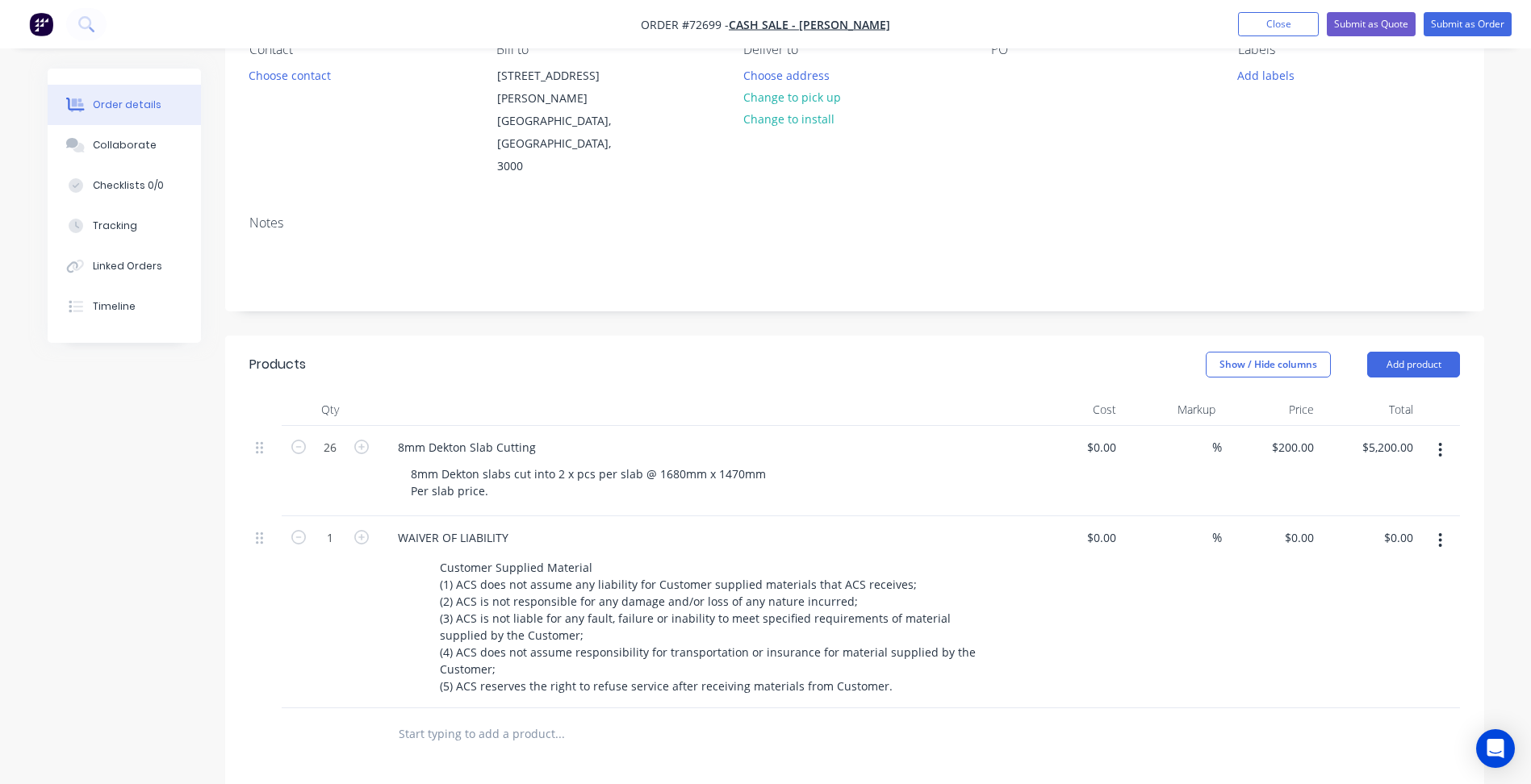
click at [151, 518] on div "Created by [PERSON_NAME] Created [DATE] Required [DATE] Assigned to Add team me…" at bounding box center [766, 540] width 1437 height 1265
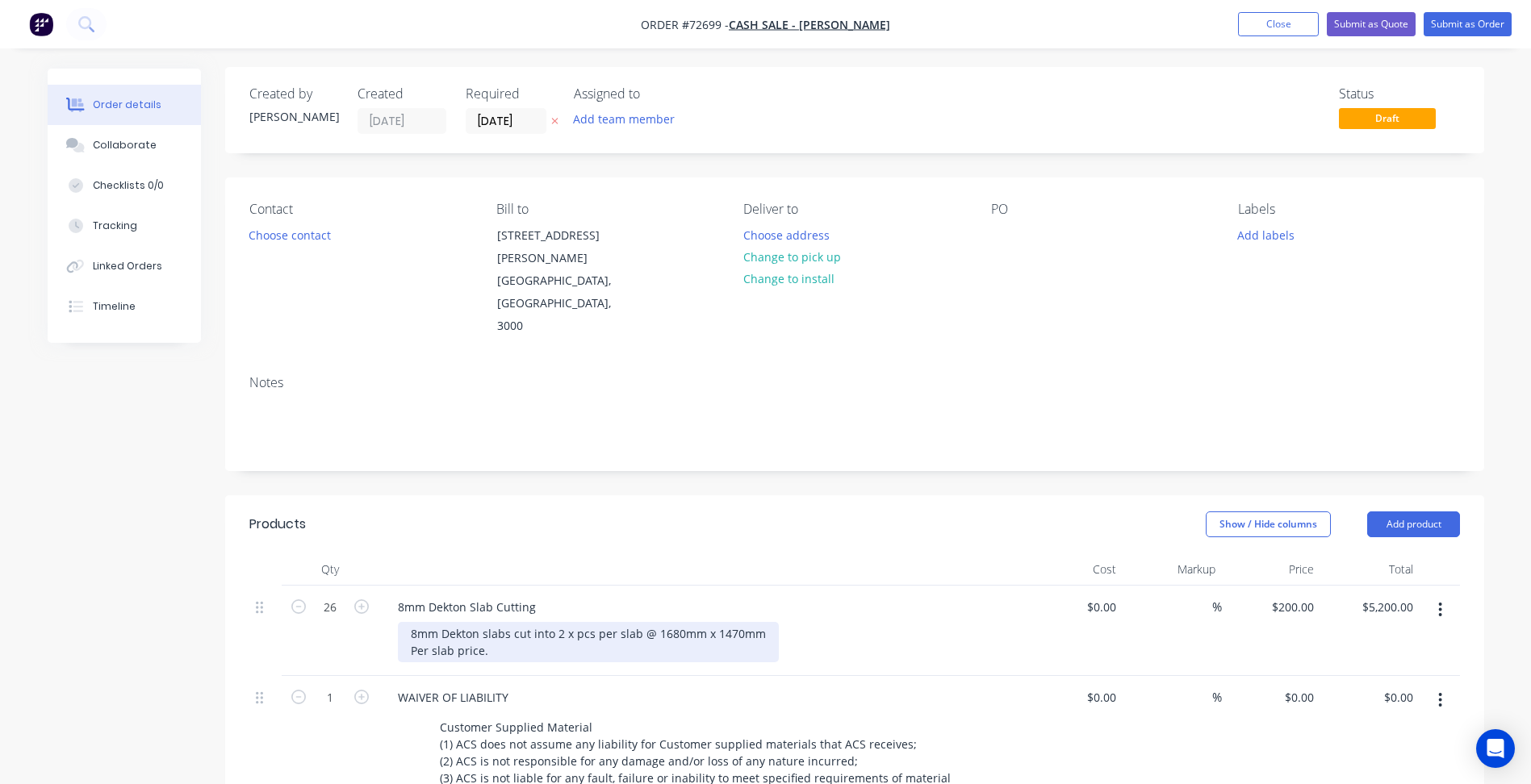
scroll to position [0, 0]
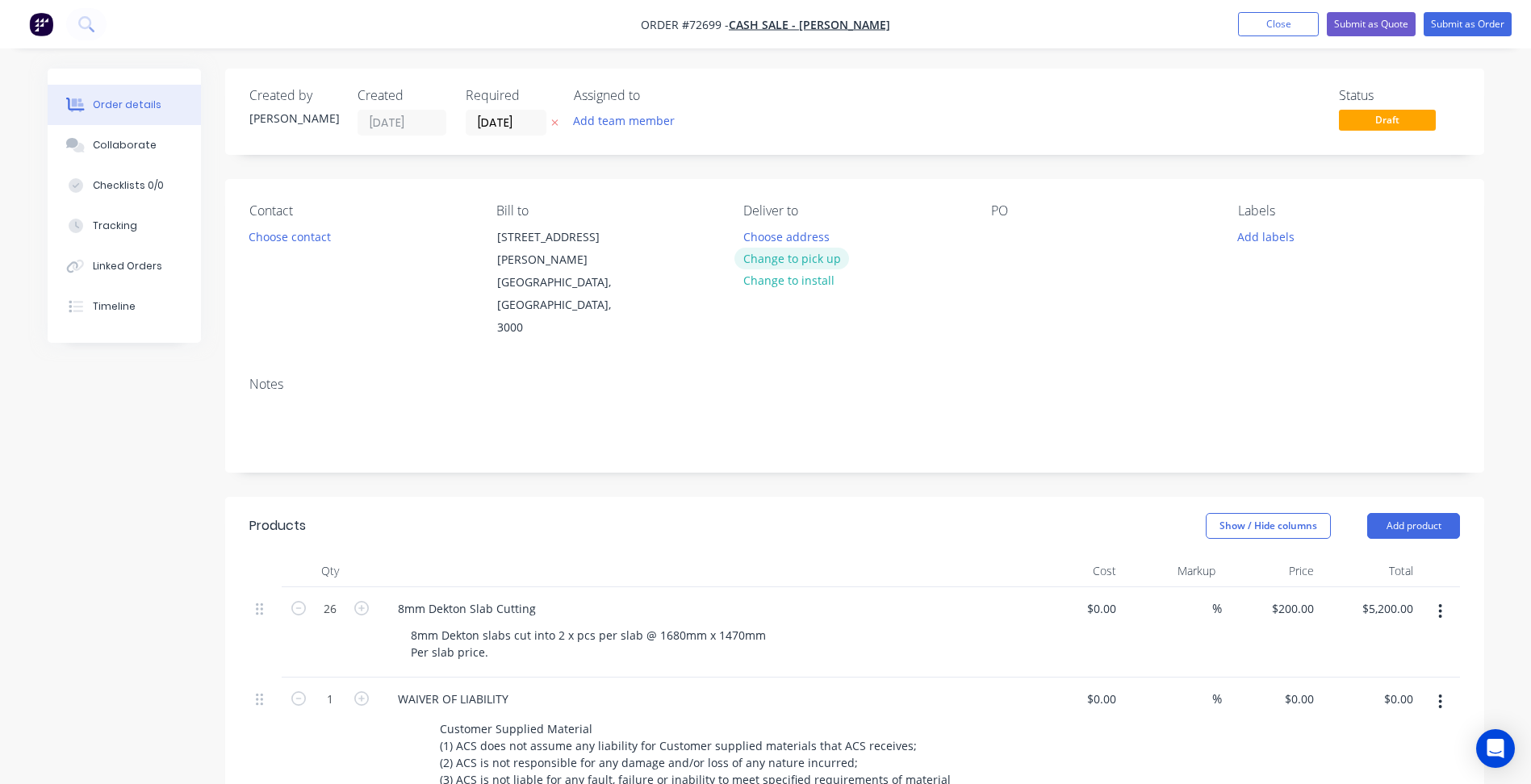
click at [793, 265] on button "Change to pick up" at bounding box center [791, 259] width 114 height 22
click at [276, 231] on button "Choose contact" at bounding box center [289, 236] width 99 height 22
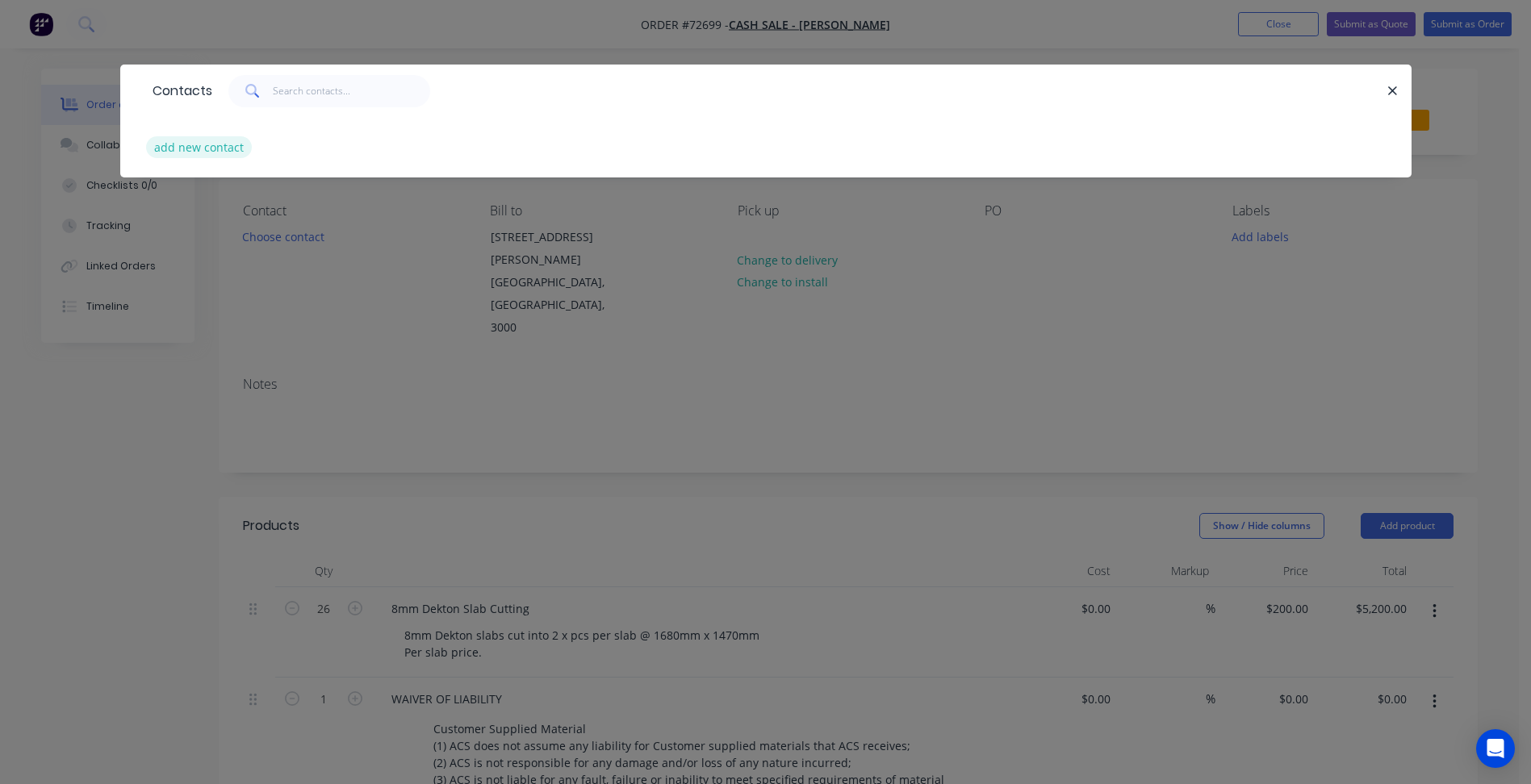
click at [209, 158] on button "add new contact" at bounding box center [199, 148] width 106 height 22
select select "AU"
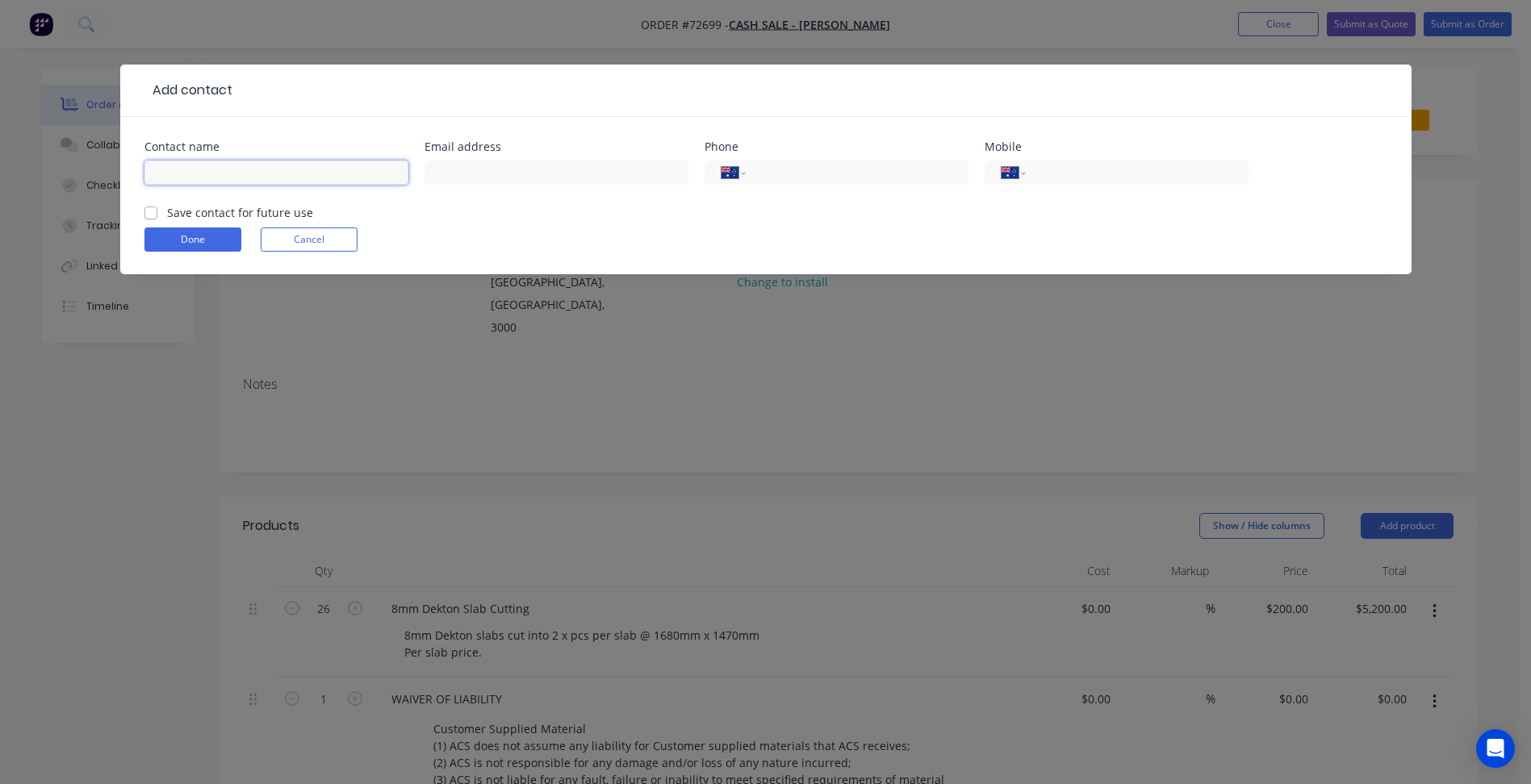
click at [186, 177] on input "text" at bounding box center [276, 172] width 264 height 25
type input "[PERSON_NAME]"
drag, startPoint x: 504, startPoint y: 176, endPoint x: 371, endPoint y: 175, distance: 133.0
click at [504, 176] on input "text" at bounding box center [556, 172] width 264 height 25
drag, startPoint x: 476, startPoint y: 171, endPoint x: 1168, endPoint y: 168, distance: 692.0
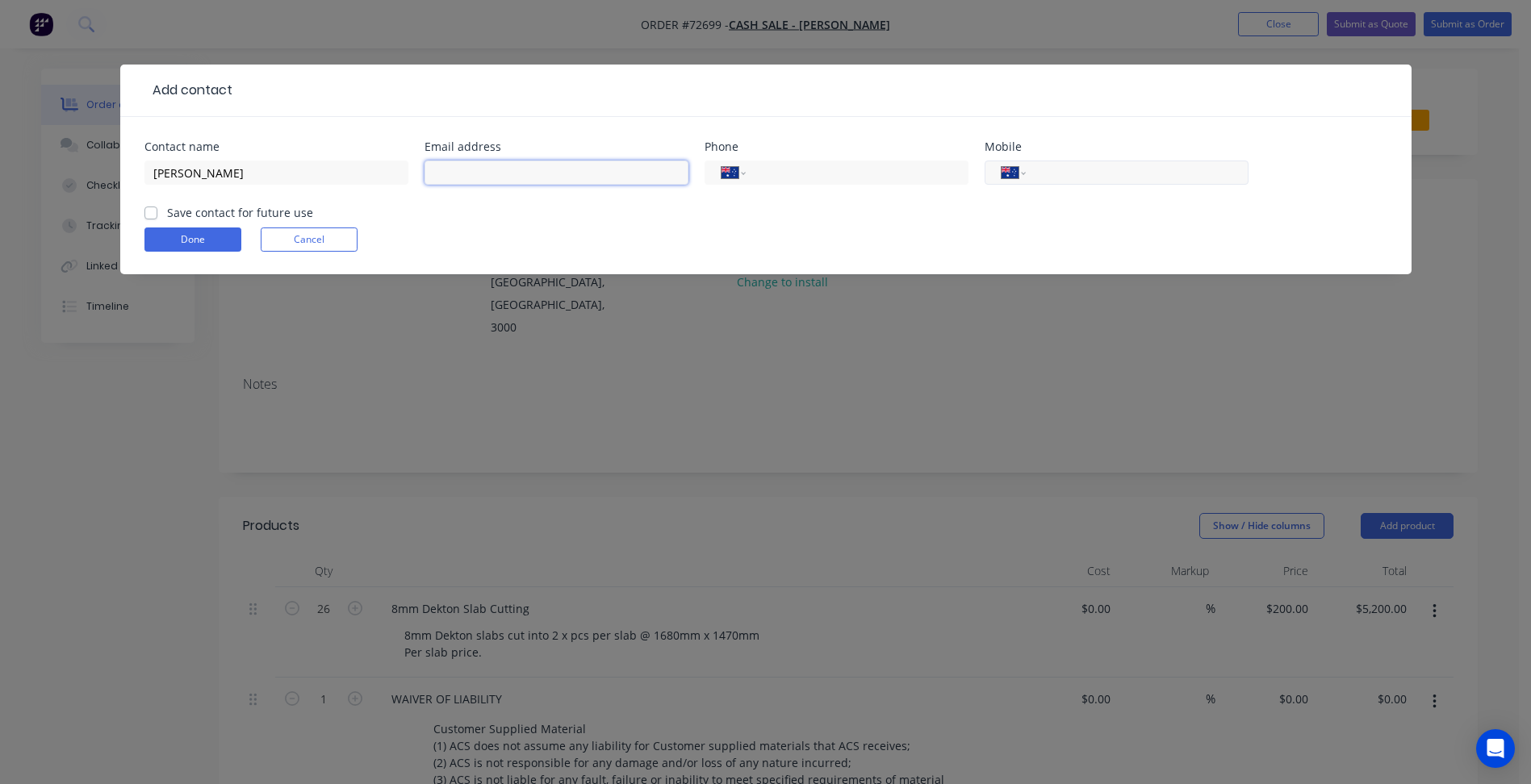
click at [476, 171] on input "text" at bounding box center [556, 172] width 264 height 25
paste input "[EMAIL_ADDRESS][PERSON_NAME][DOMAIN_NAME]"
type input "[EMAIL_ADDRESS][PERSON_NAME][DOMAIN_NAME]"
click at [1139, 178] on input "tel" at bounding box center [1133, 173] width 194 height 19
type input "0431 754 781"
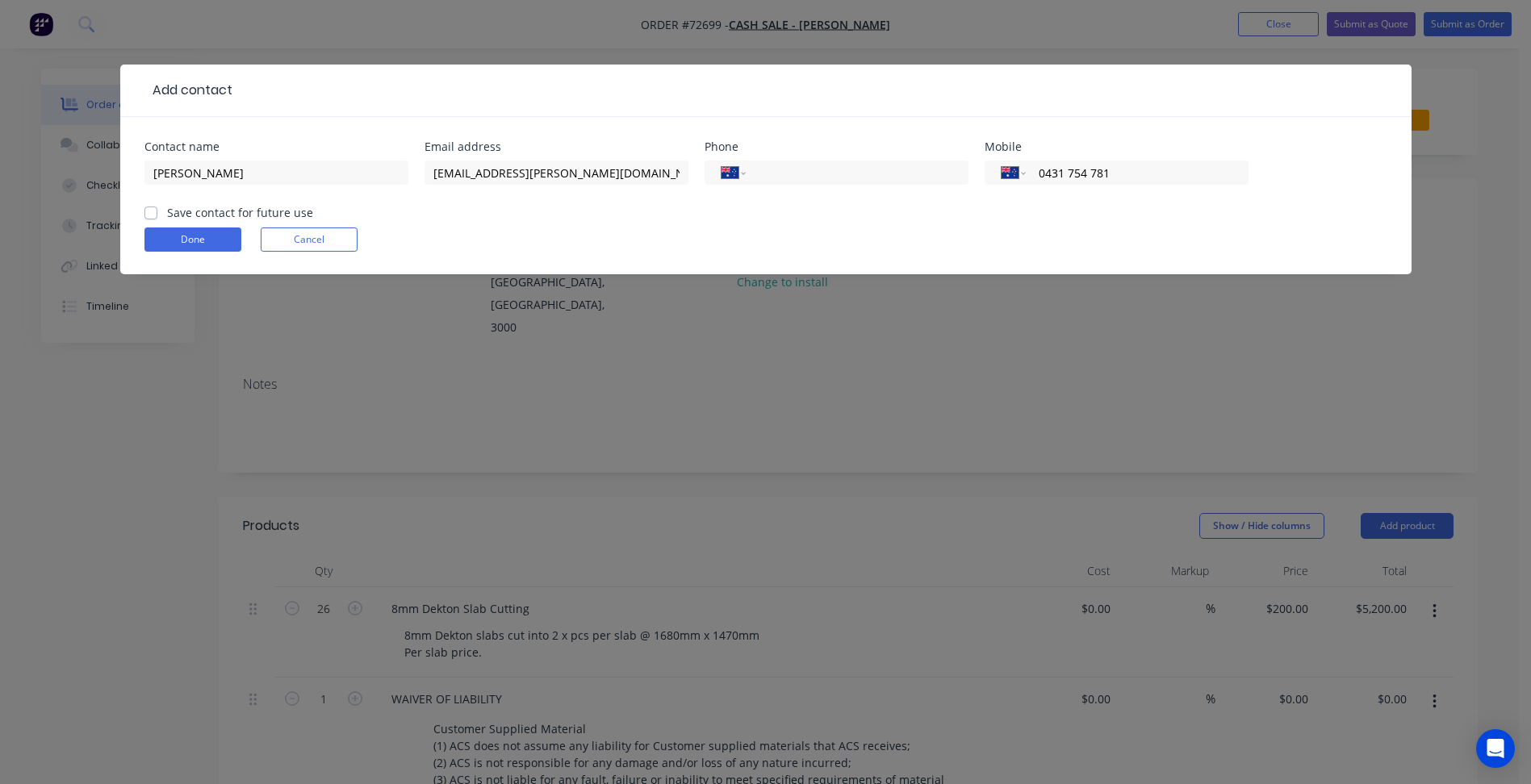
click at [247, 211] on label "Save contact for future use" at bounding box center [240, 212] width 146 height 17
click at [157, 211] on input "Save contact for future use" at bounding box center [151, 212] width 13 height 16
checkbox input "true"
click at [197, 237] on button "Done" at bounding box center [193, 239] width 96 height 25
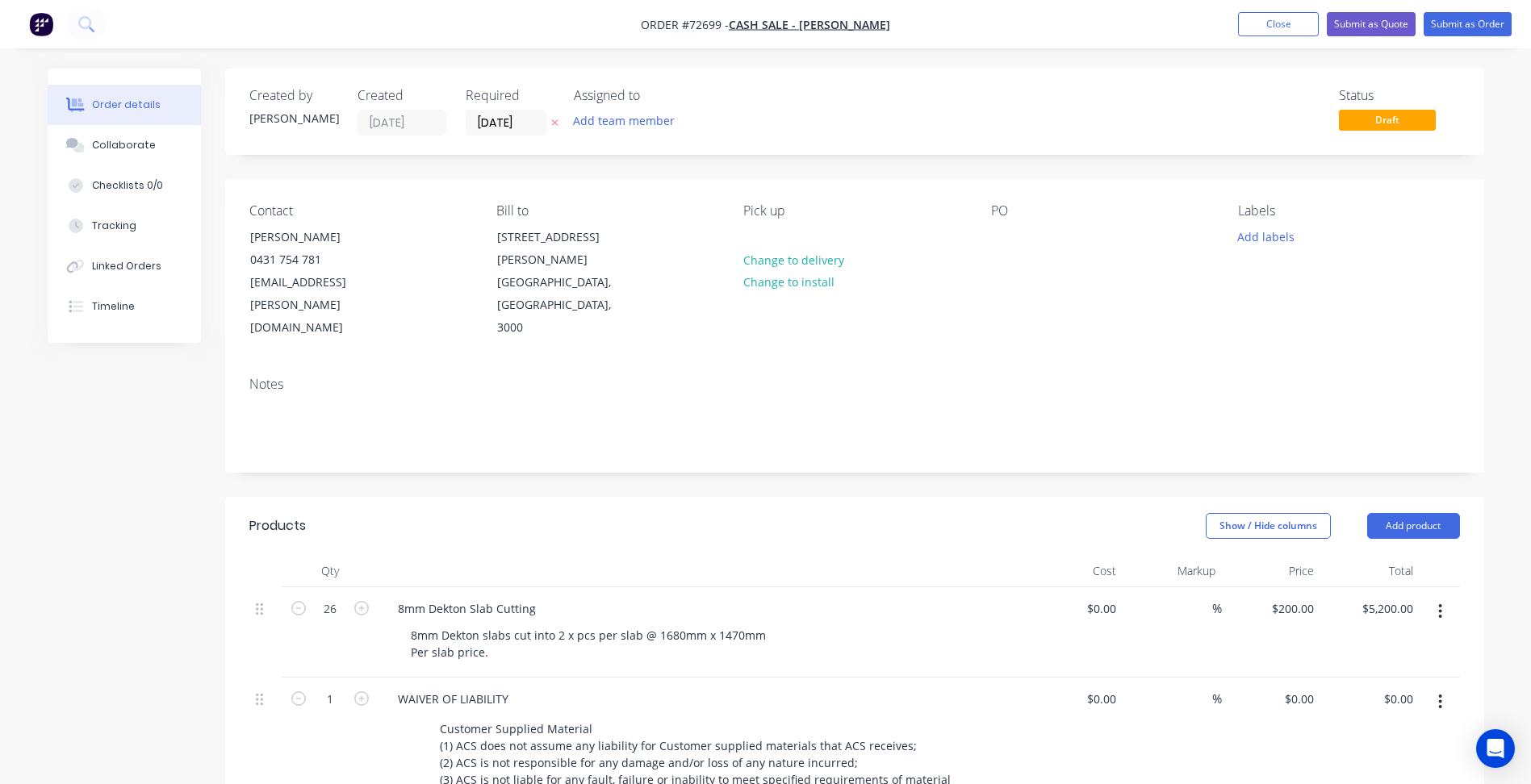
drag, startPoint x: 983, startPoint y: 236, endPoint x: 1010, endPoint y: 235, distance: 27.0
click at [985, 236] on div "Contact [PERSON_NAME] [PHONE_NUMBER] [EMAIL_ADDRESS][PERSON_NAME][DOMAIN_NAME] …" at bounding box center [855, 271] width 1259 height 185
click at [1014, 234] on div at bounding box center [1004, 237] width 26 height 24
click at [505, 116] on input "[DATE]" at bounding box center [506, 122] width 79 height 25
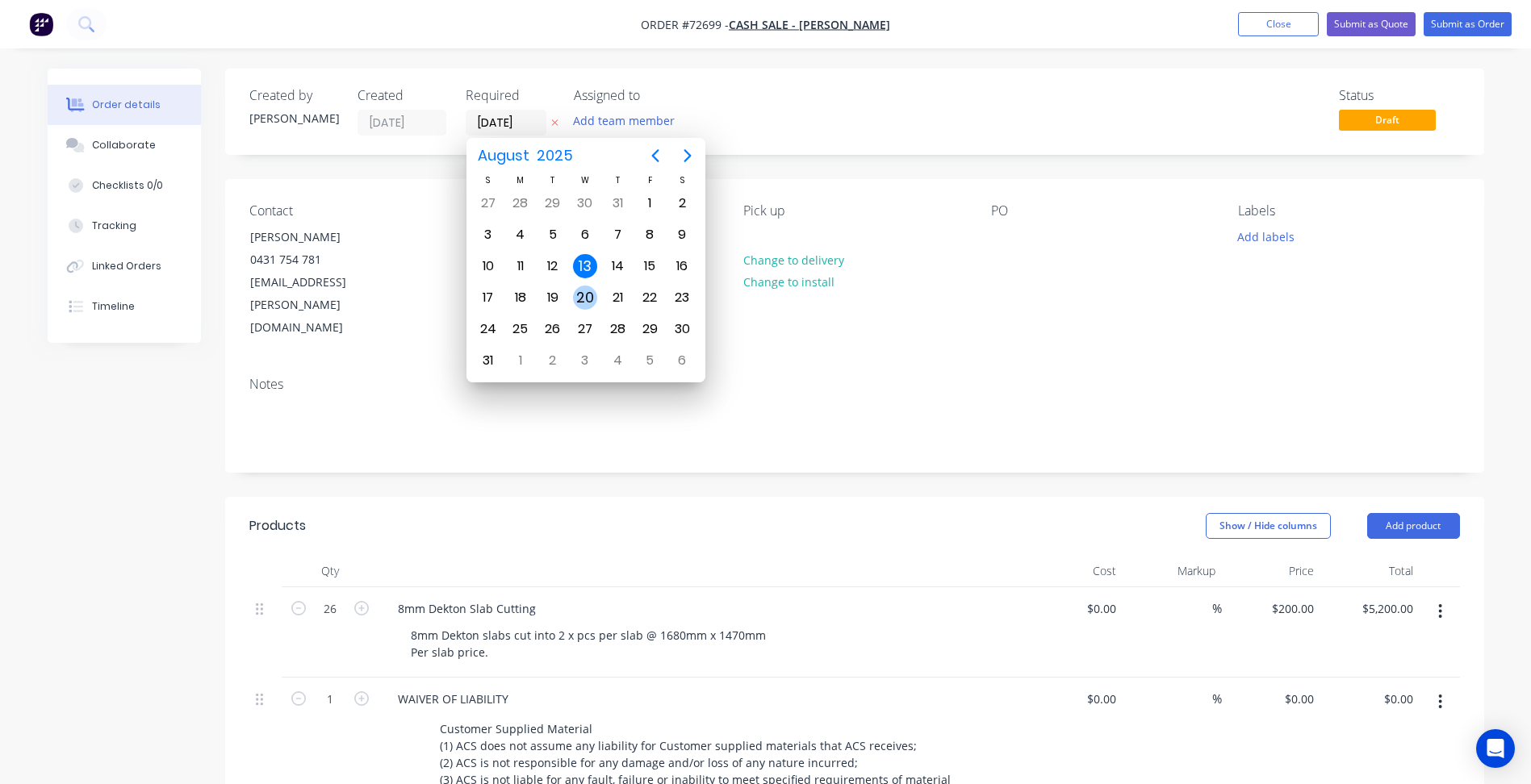
click at [585, 295] on div "20" at bounding box center [584, 297] width 25 height 25
type input "[DATE]"
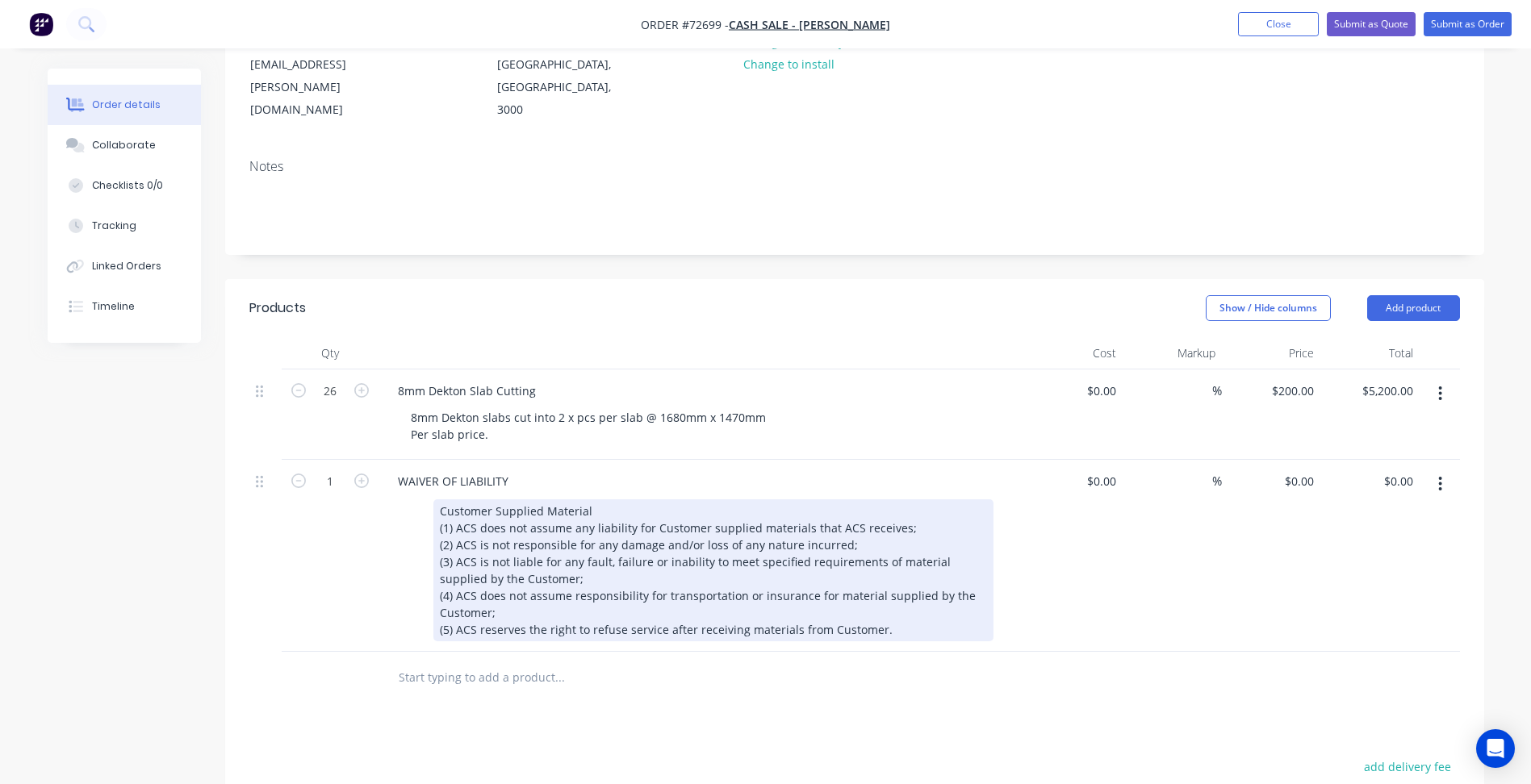
scroll to position [242, 0]
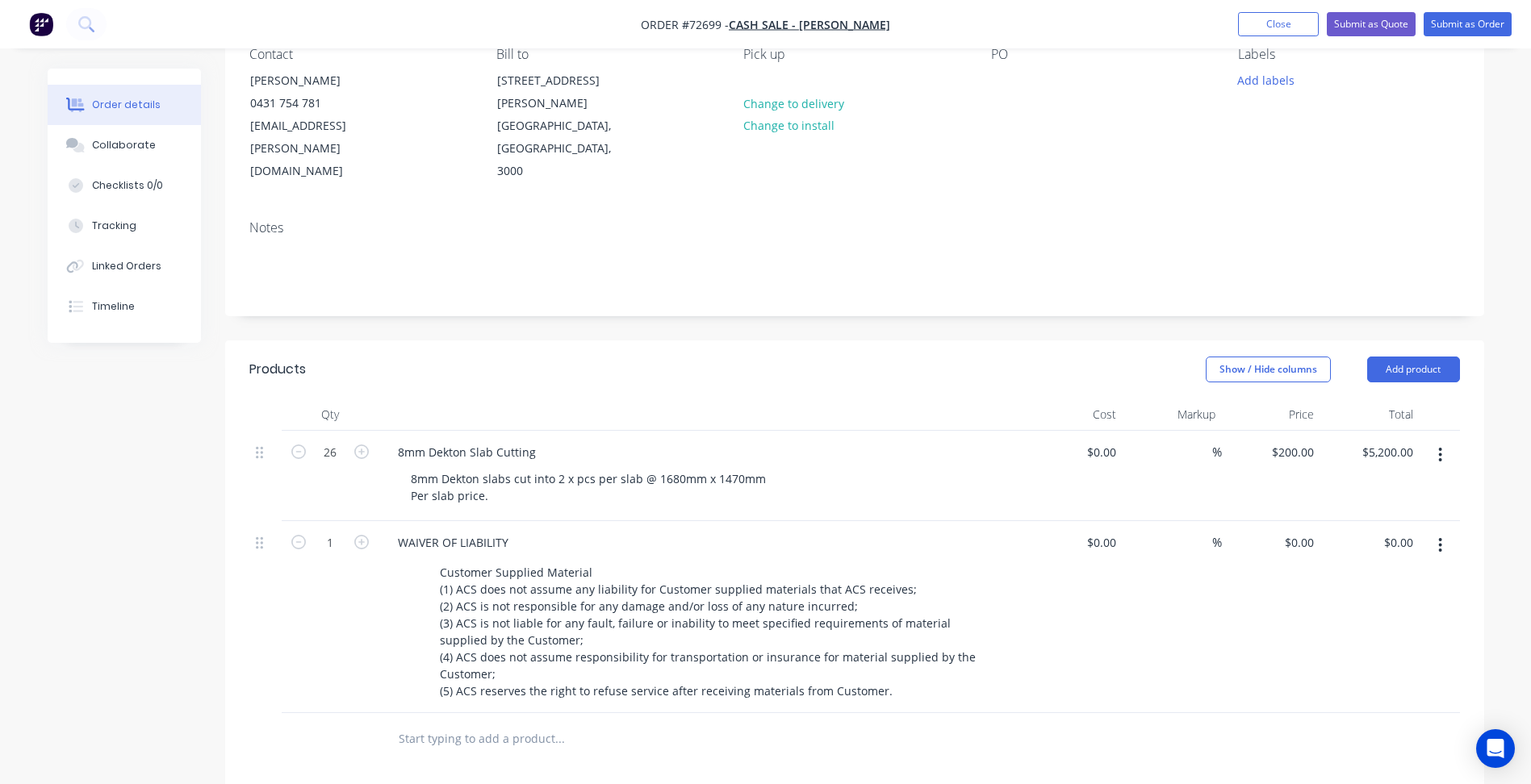
scroll to position [0, 0]
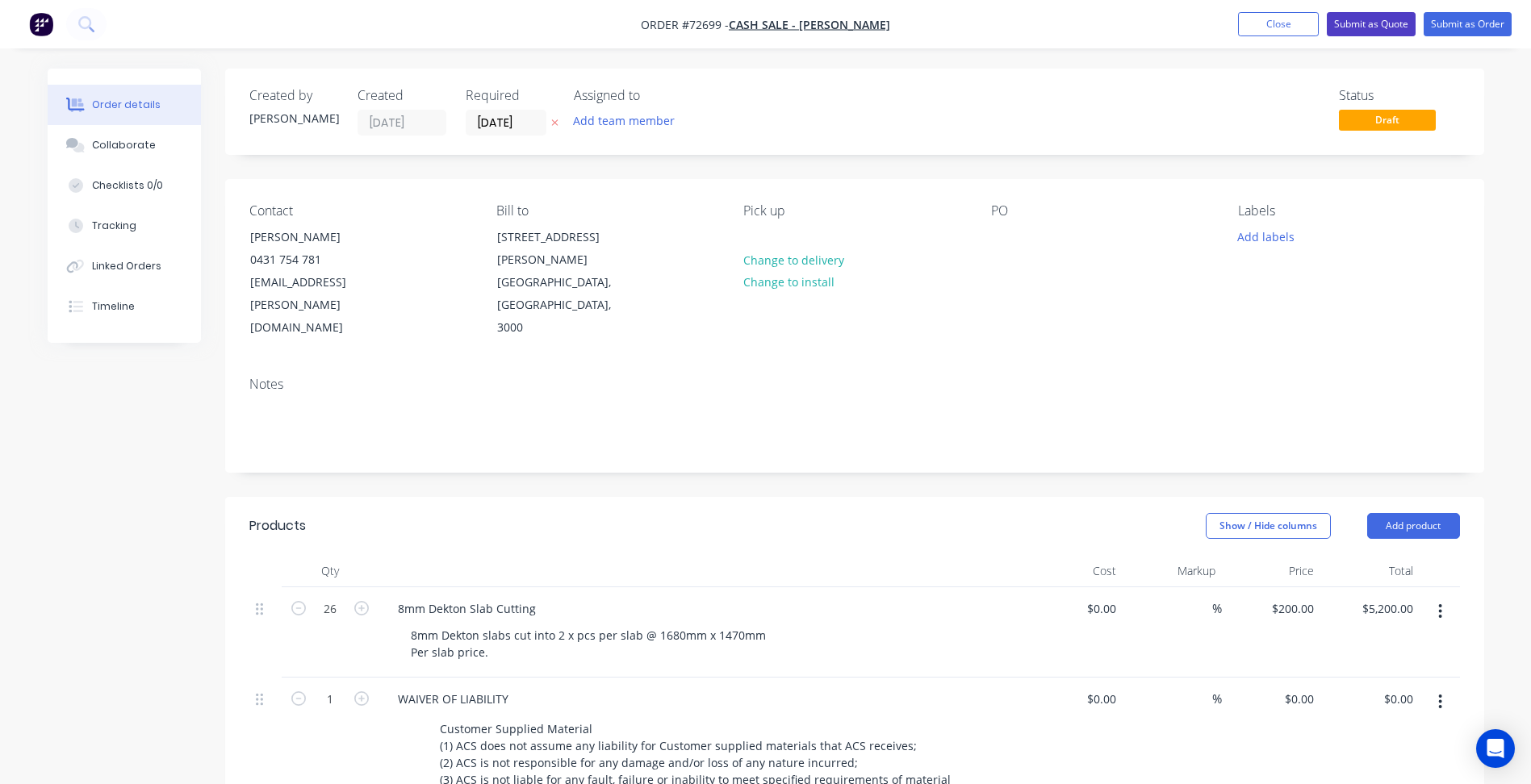
click at [1386, 28] on button "Submit as Quote" at bounding box center [1372, 24] width 89 height 25
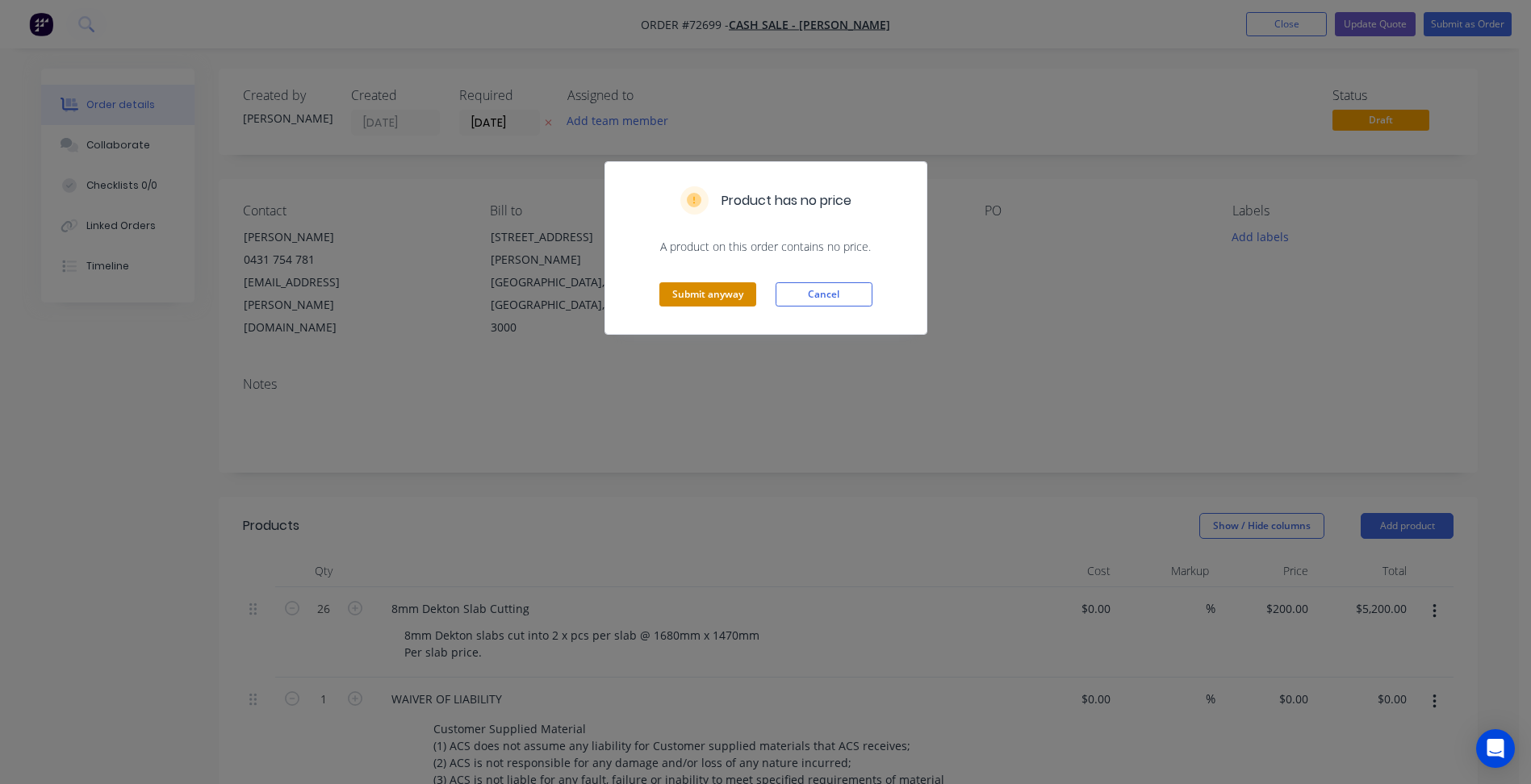
click at [712, 290] on button "Submit anyway" at bounding box center [707, 294] width 96 height 25
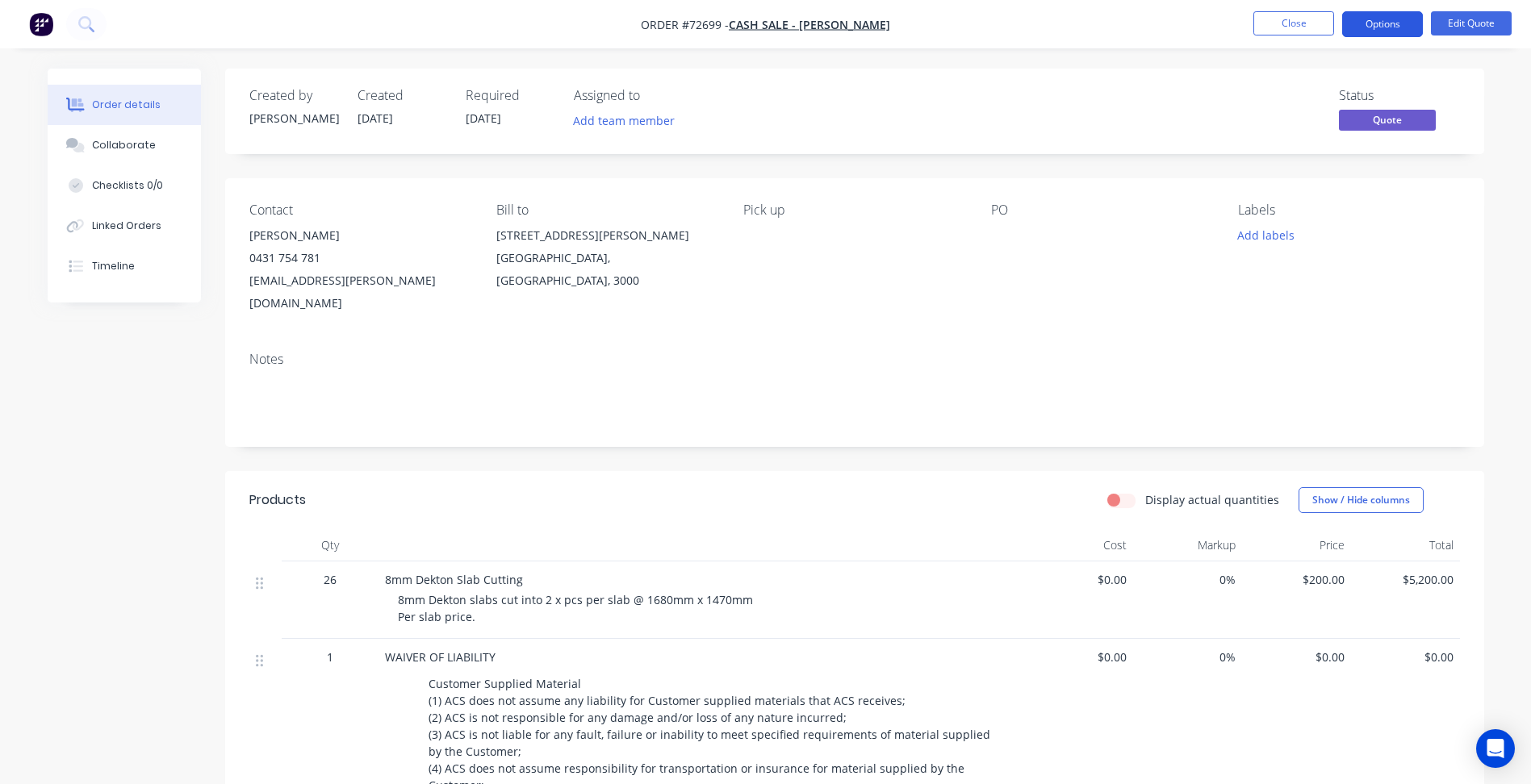
click at [1379, 34] on button "Options" at bounding box center [1382, 24] width 81 height 26
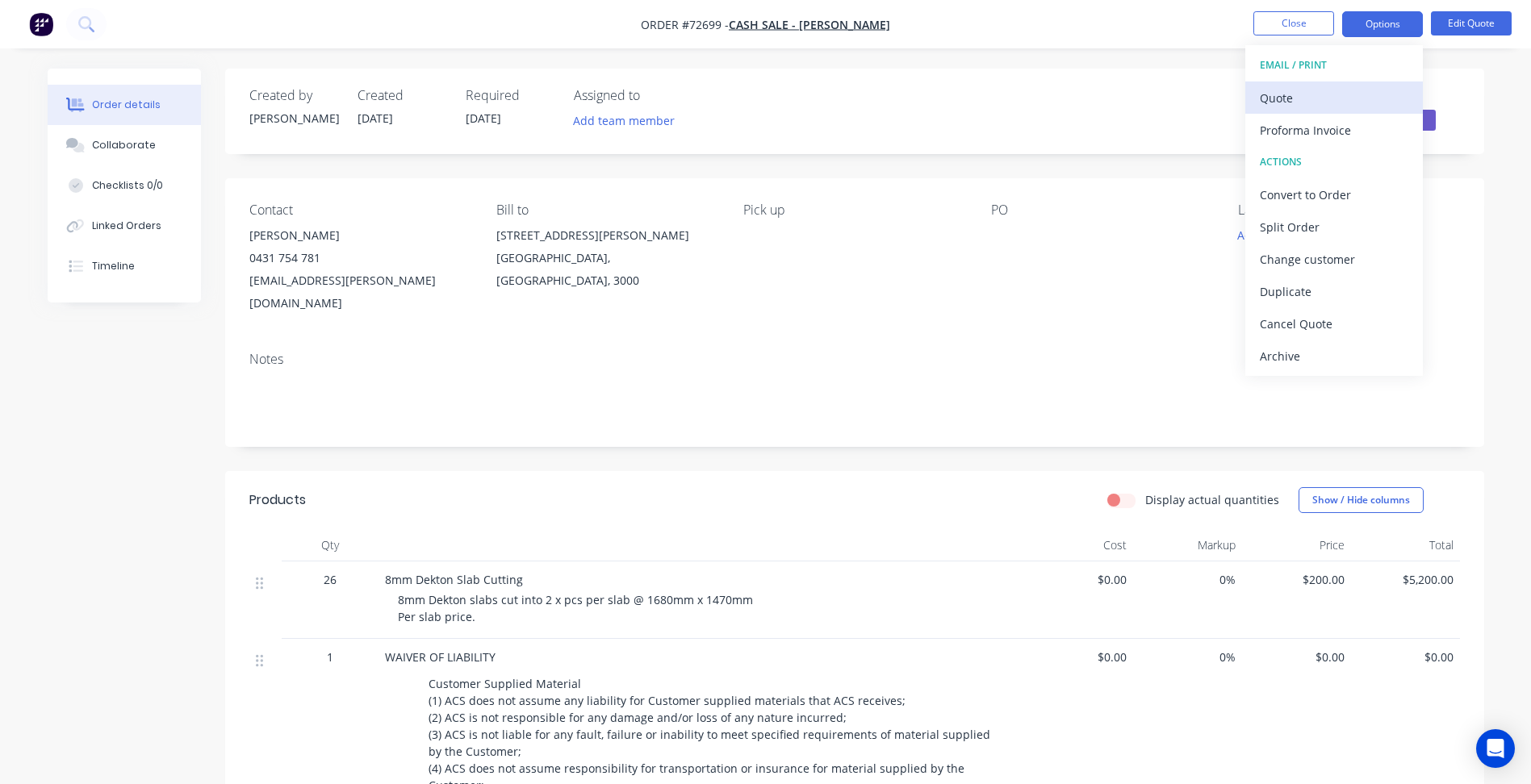
click at [1307, 88] on div "Quote" at bounding box center [1333, 98] width 149 height 24
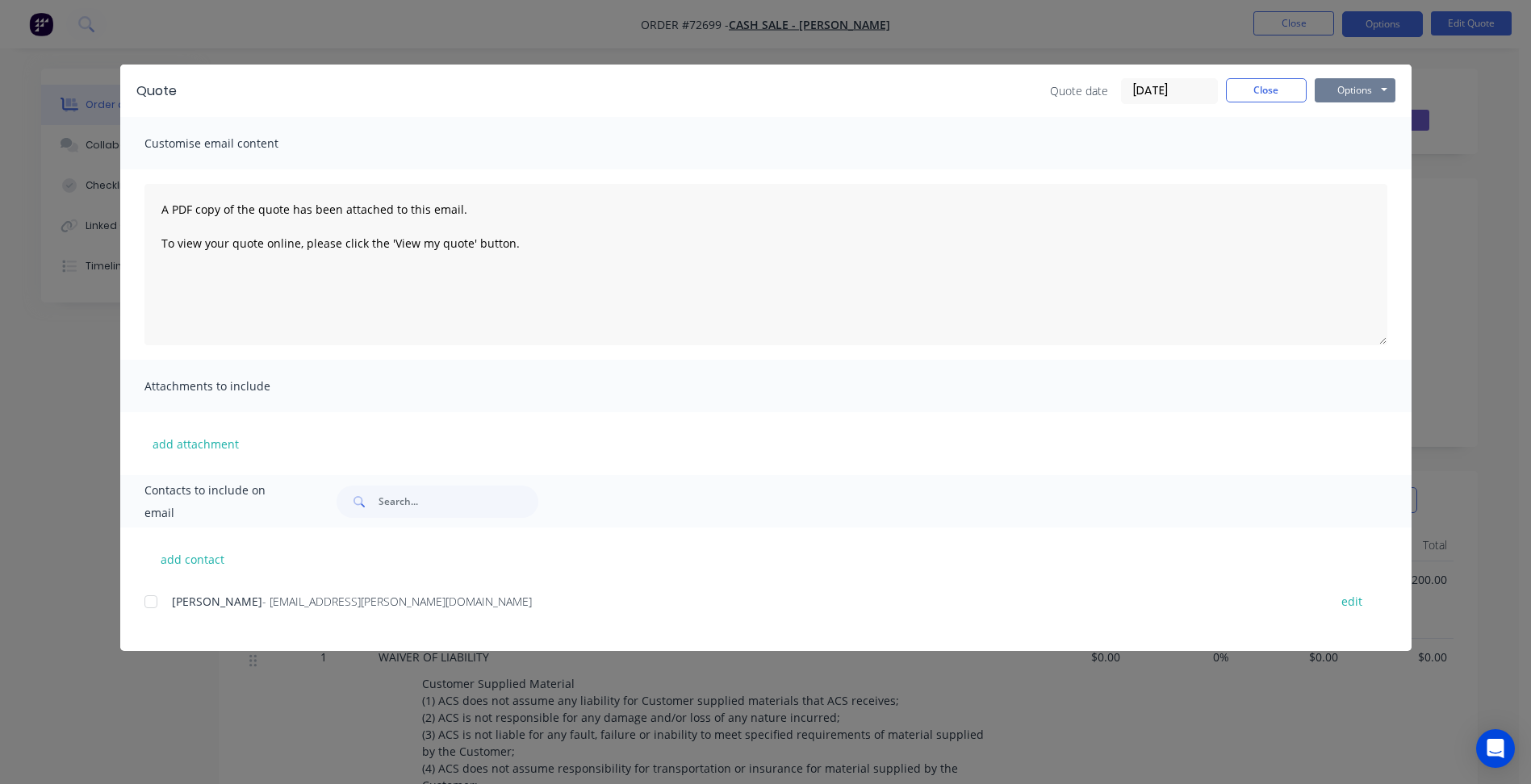
click at [1337, 100] on button "Options" at bounding box center [1355, 90] width 81 height 25
click at [1345, 123] on button "Preview" at bounding box center [1366, 118] width 103 height 27
click at [1354, 96] on button "Options" at bounding box center [1355, 90] width 81 height 25
click at [1112, 123] on div "Customise email content" at bounding box center [766, 143] width 1291 height 52
click at [1292, 90] on button "Close" at bounding box center [1266, 90] width 81 height 25
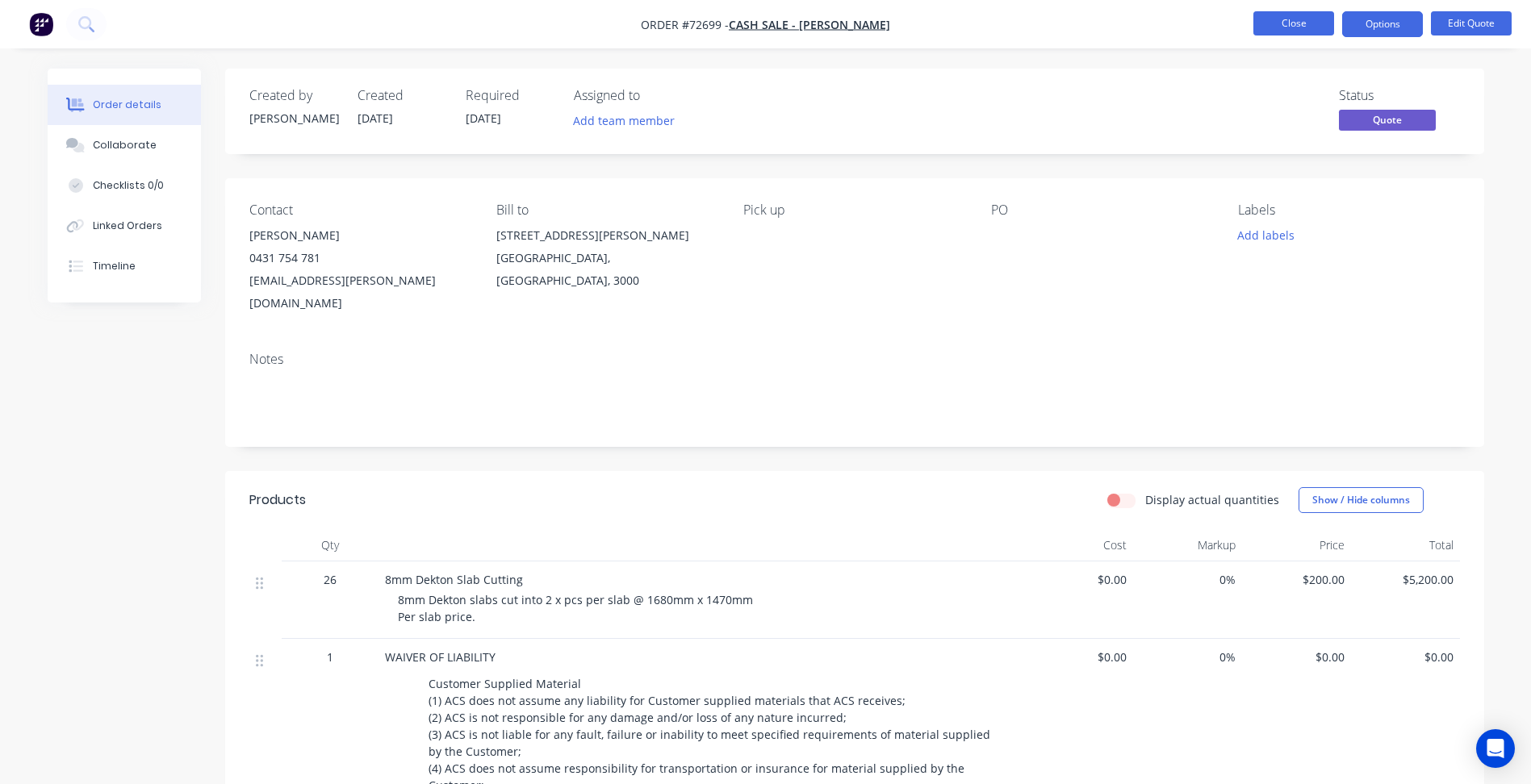
click at [1289, 30] on button "Close" at bounding box center [1294, 23] width 81 height 25
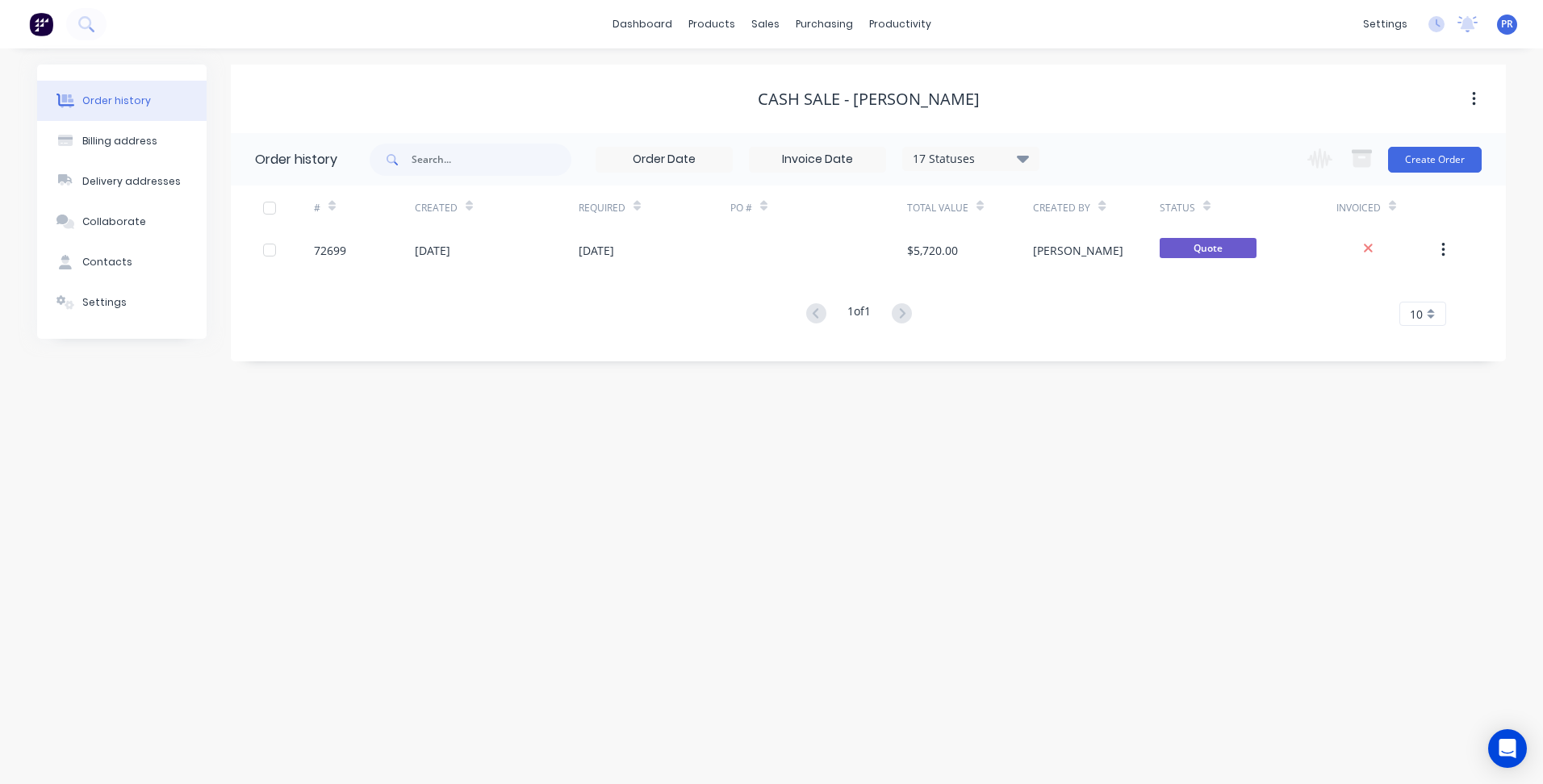
click at [706, 471] on div "Order history Billing address Delivery addresses Collaborate Contacts Settings …" at bounding box center [772, 416] width 1543 height 736
click at [303, 24] on div "dashboard products sales purchasing productivity dashboard products Product Cat…" at bounding box center [772, 24] width 1543 height 48
click at [852, 485] on div "Order history Billing address Delivery addresses Collaborate Contacts Settings …" at bounding box center [772, 416] width 1543 height 736
drag, startPoint x: 1094, startPoint y: 29, endPoint x: 847, endPoint y: 15, distance: 247.4
click at [1094, 29] on div "dashboard products sales purchasing productivity dashboard products Product Cat…" at bounding box center [772, 24] width 1543 height 48
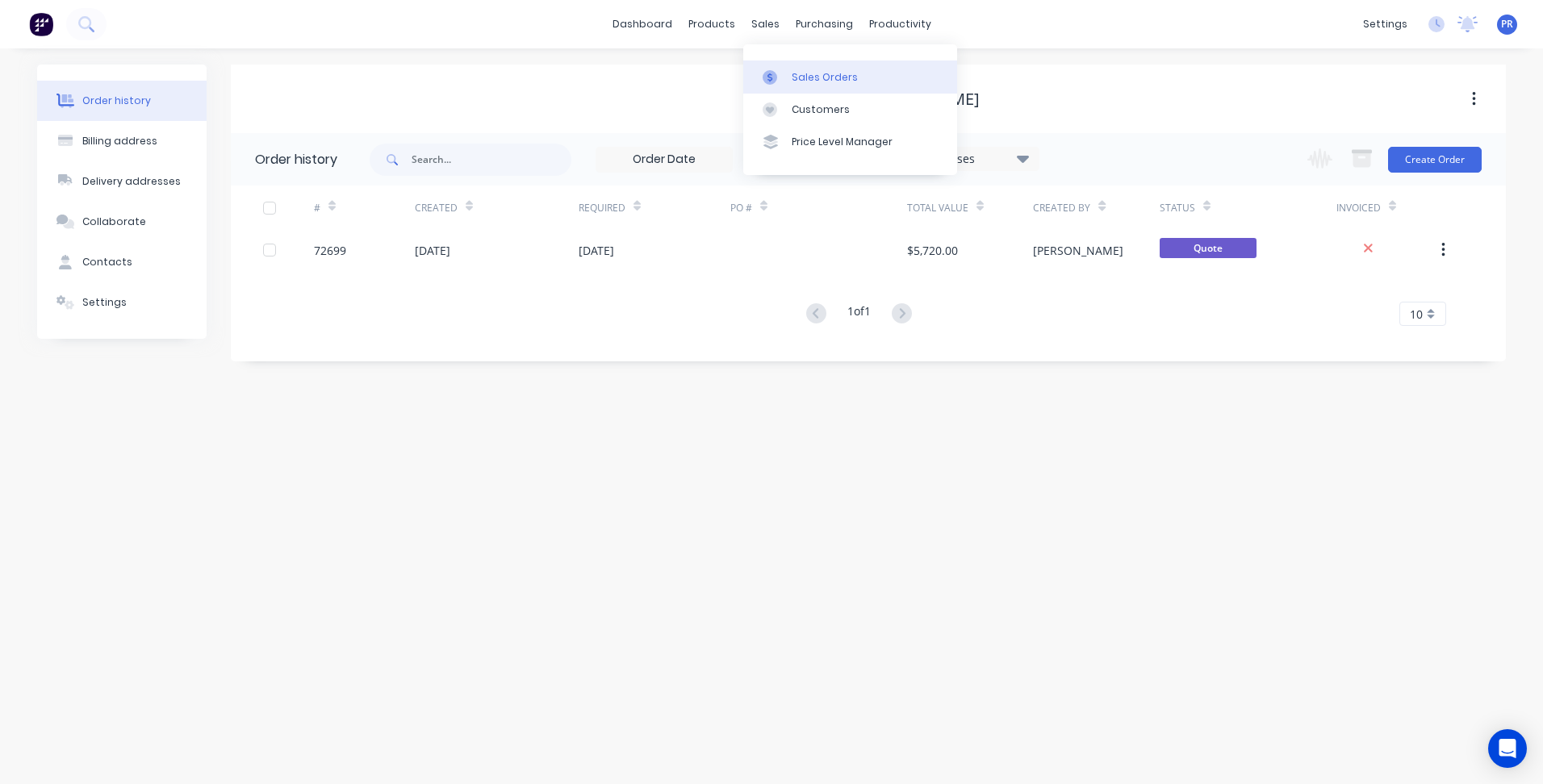
click at [814, 82] on div "Sales Orders" at bounding box center [825, 77] width 66 height 15
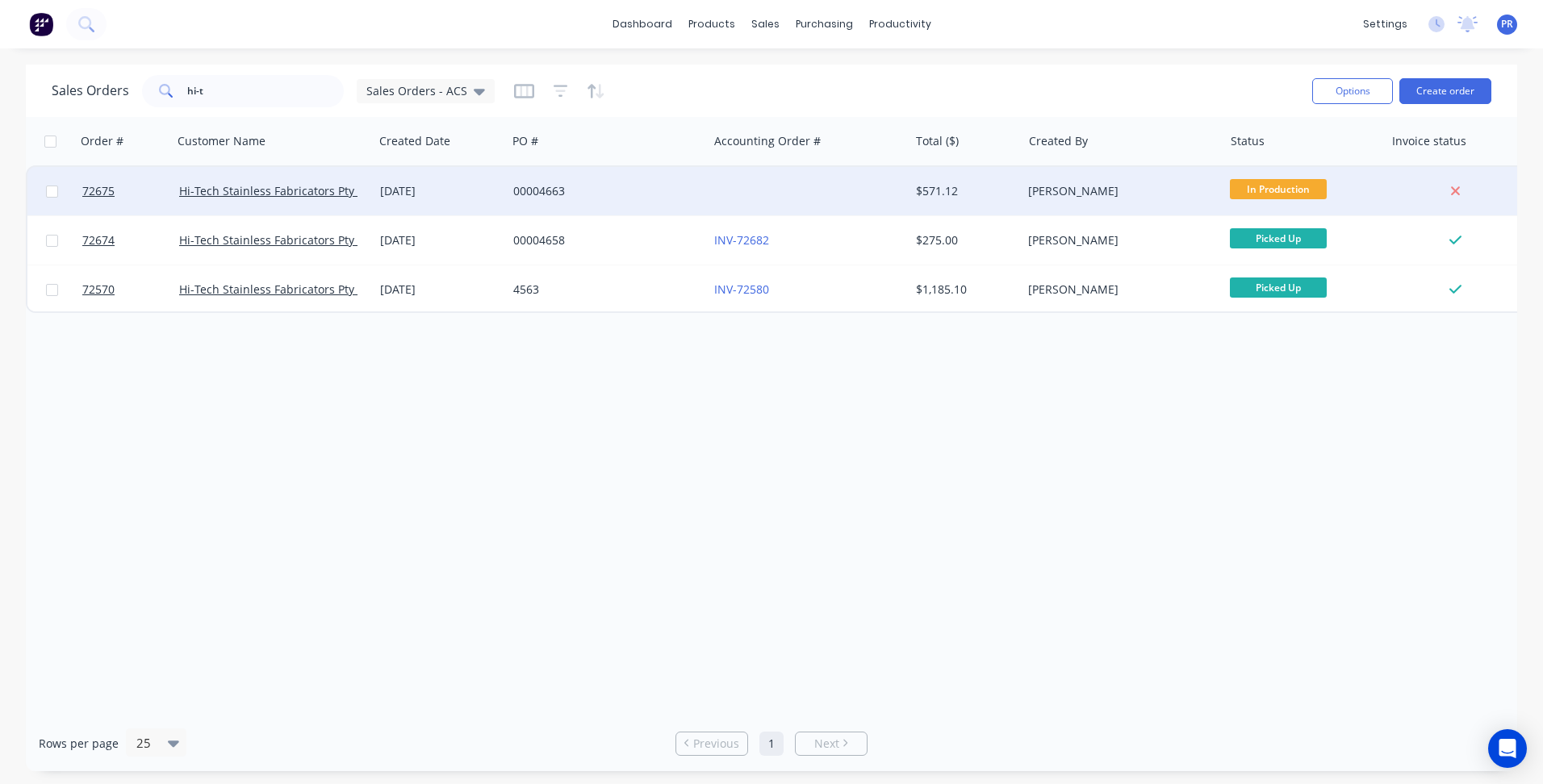
click at [261, 199] on div "Hi-Tech Stainless Fabricators Pty Ltd" at bounding box center [269, 191] width 179 height 16
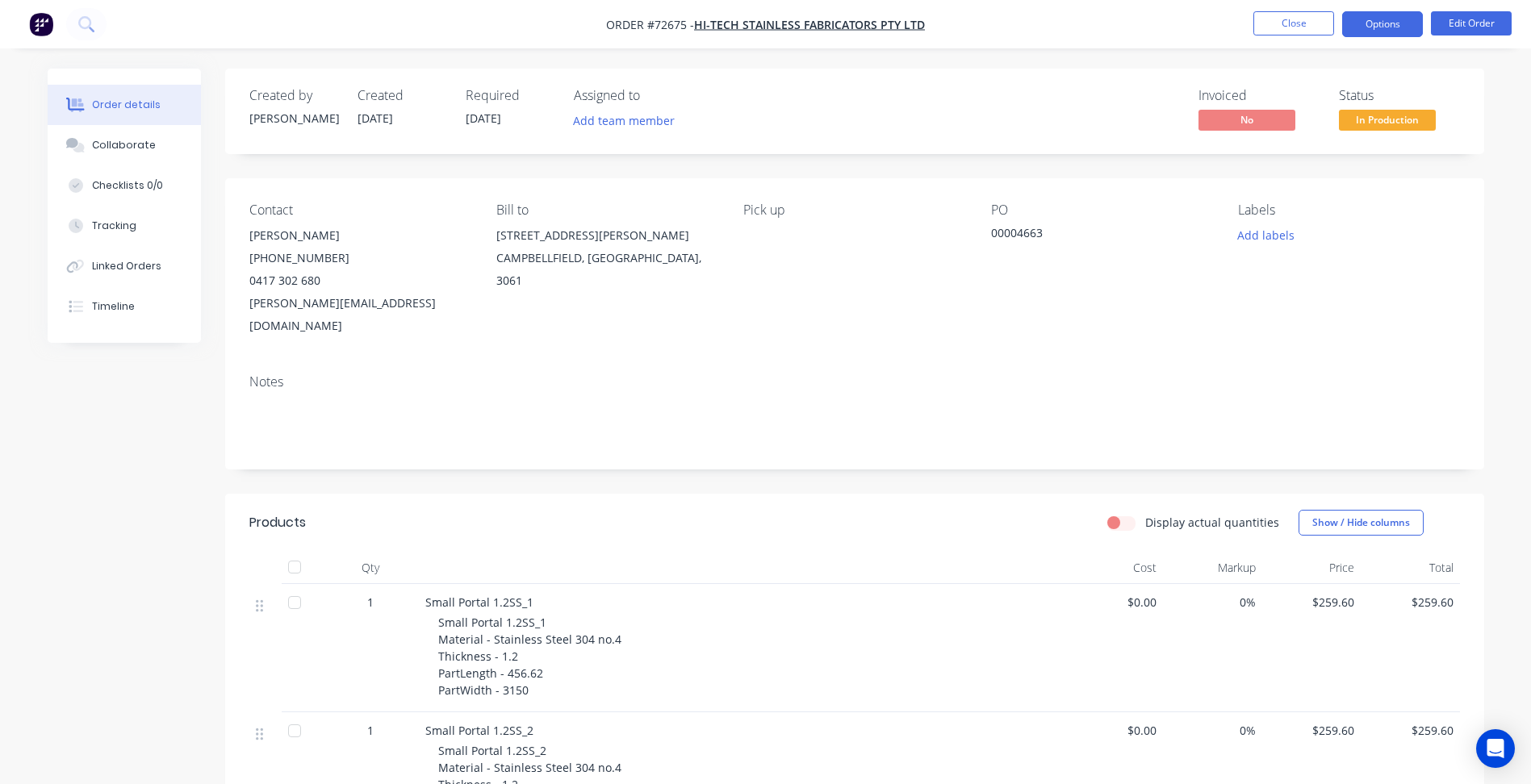
click at [1396, 11] on button "Options" at bounding box center [1382, 24] width 81 height 26
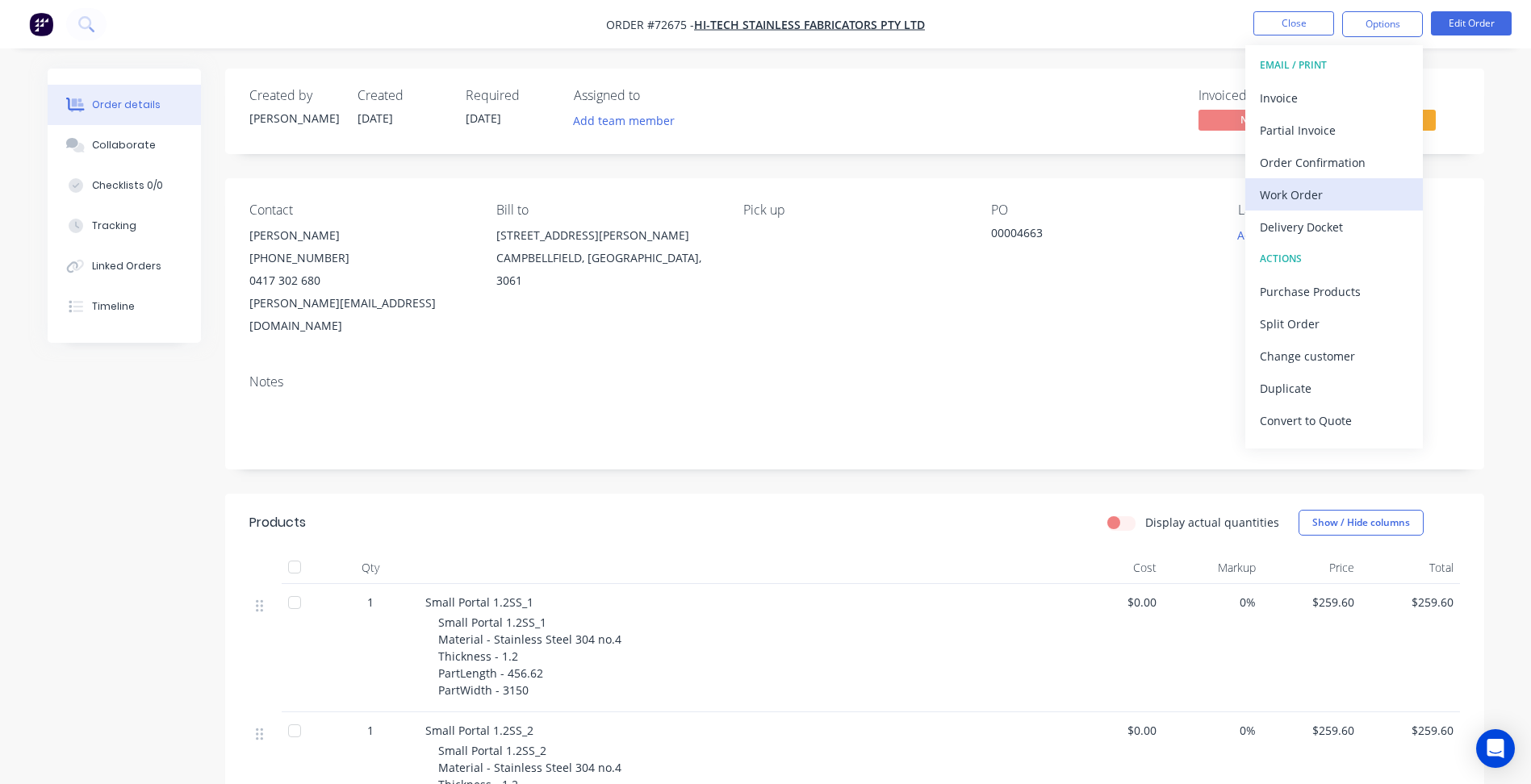
click at [1293, 198] on div "Work Order" at bounding box center [1333, 195] width 149 height 24
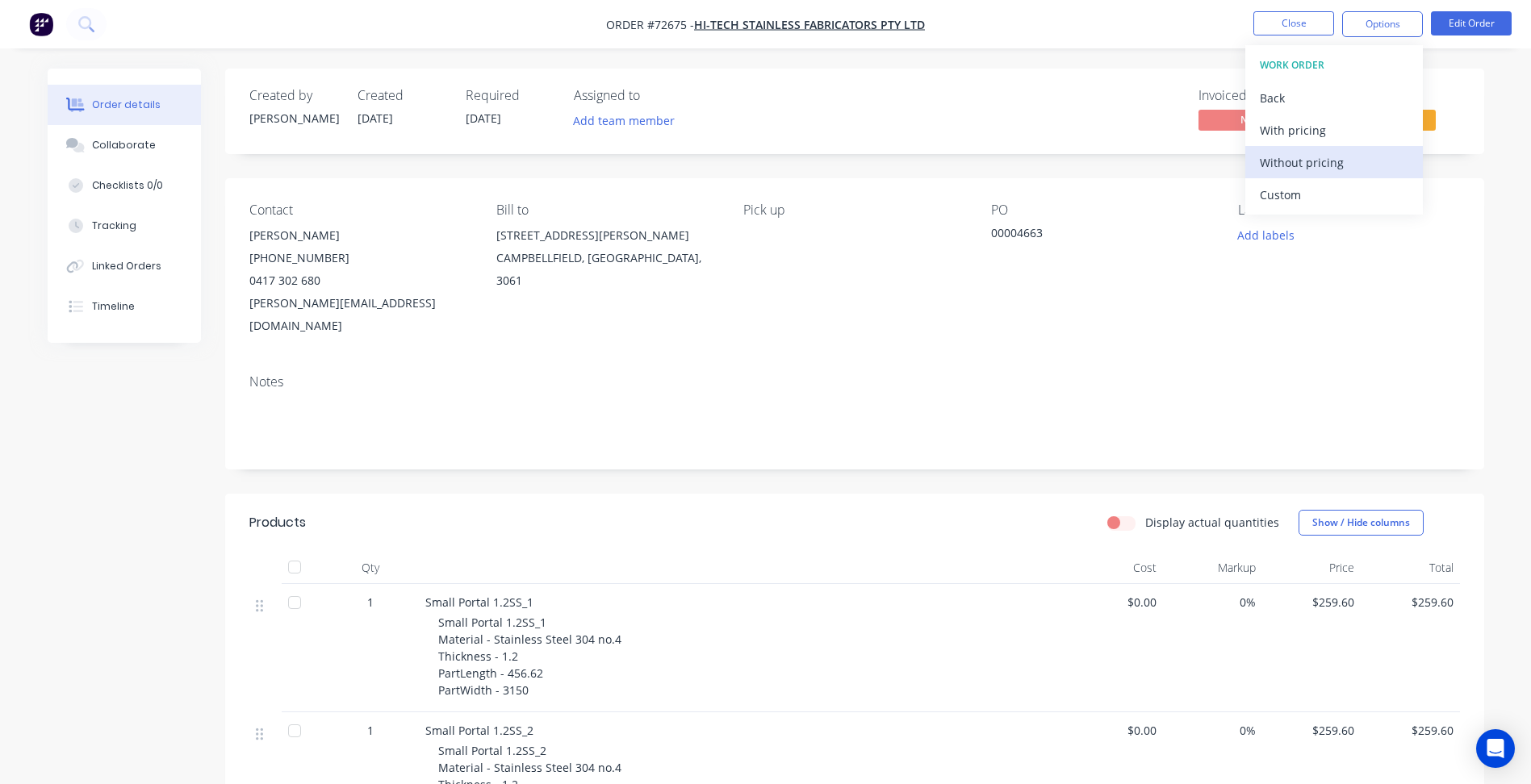
click at [1310, 165] on div "Without pricing" at bounding box center [1333, 162] width 149 height 24
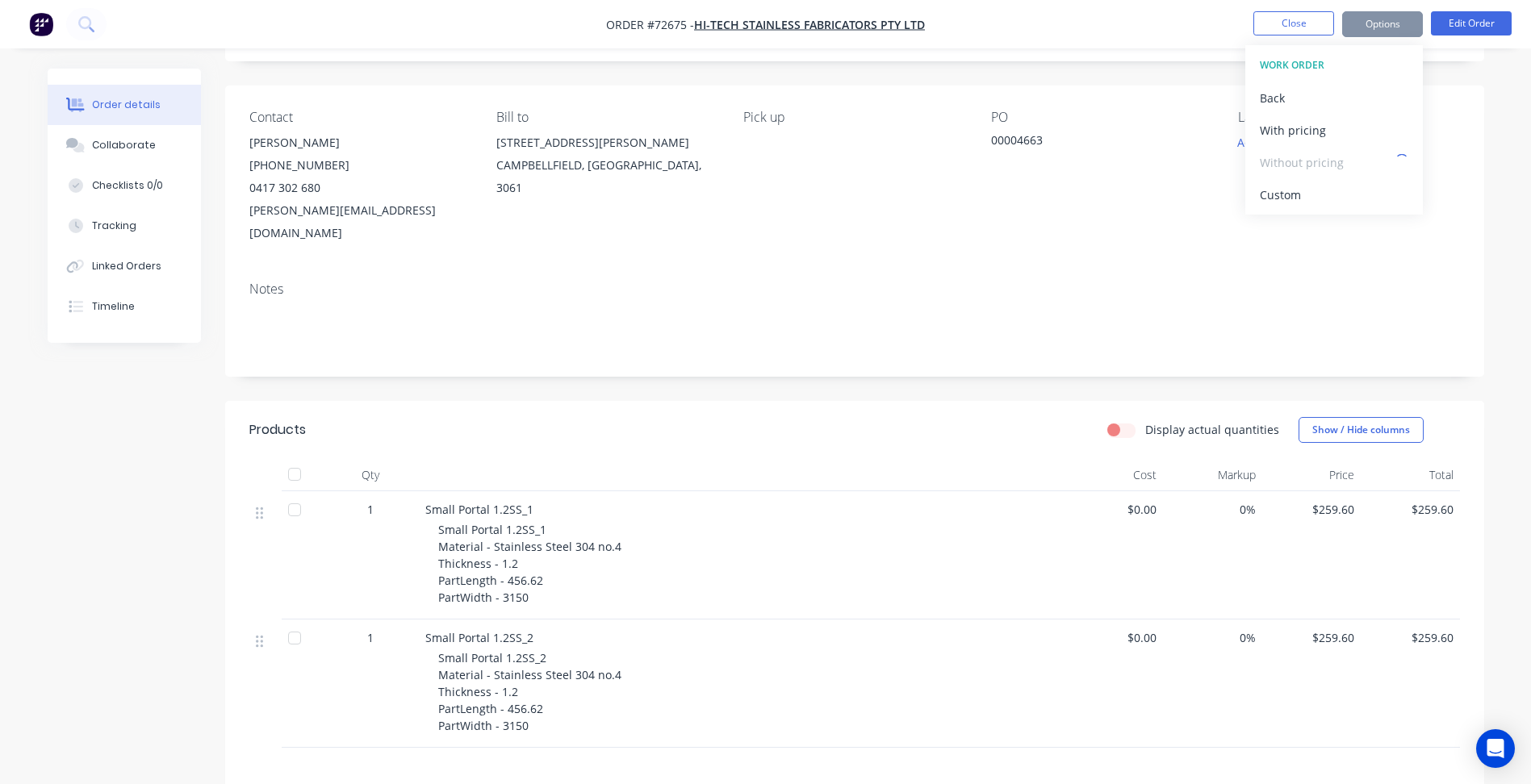
scroll to position [242, 0]
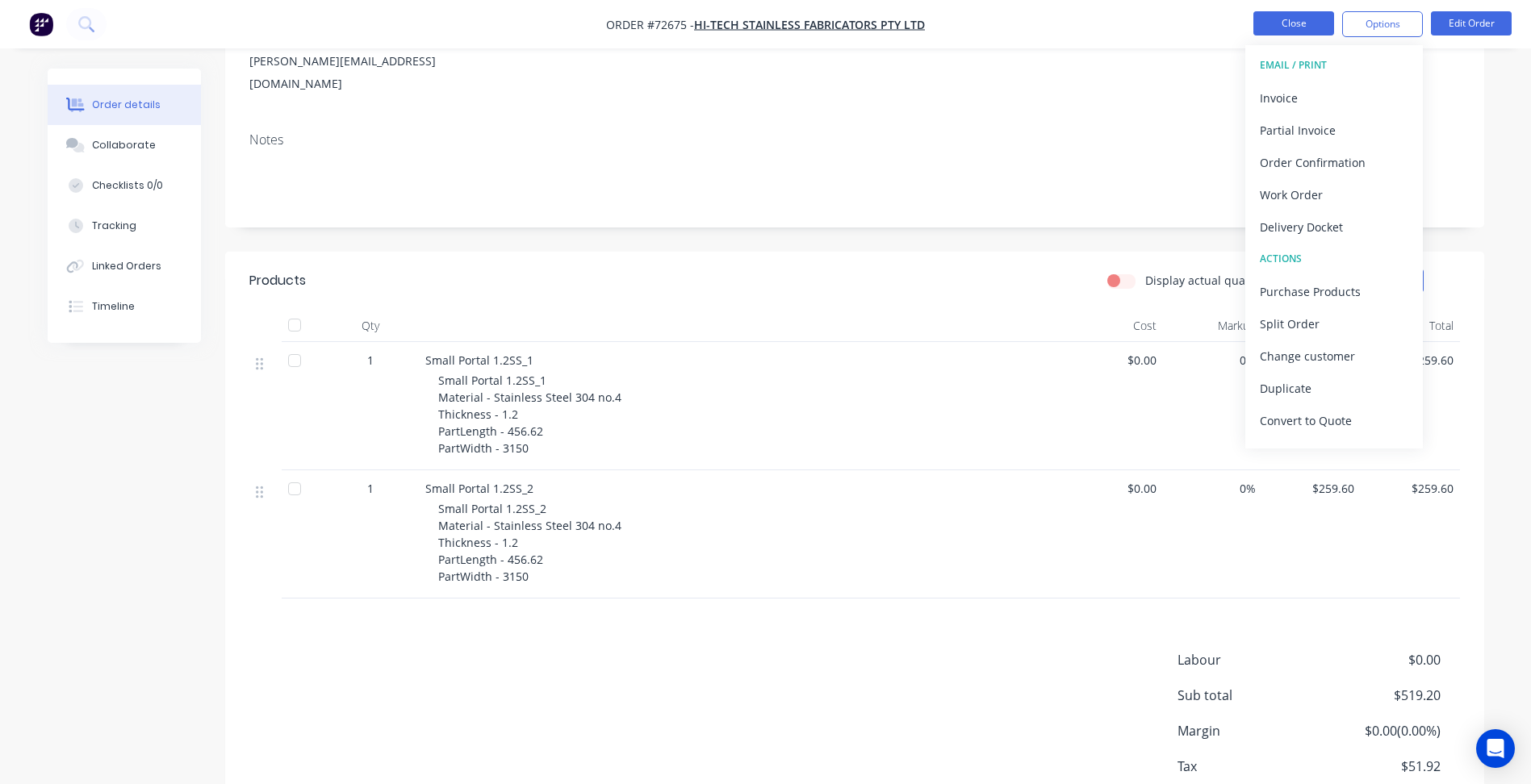
click at [1296, 30] on button "Close" at bounding box center [1294, 23] width 81 height 25
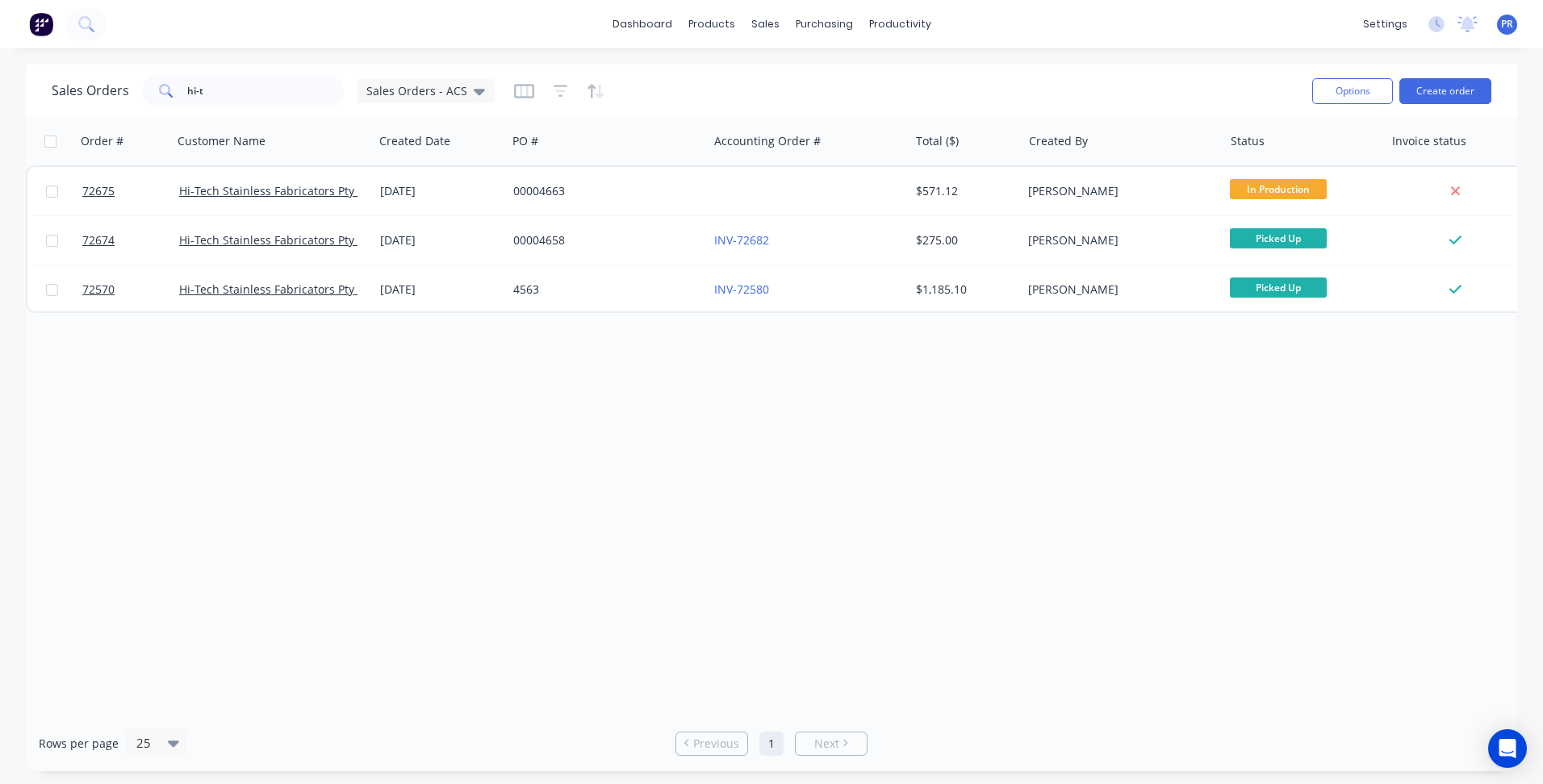
drag, startPoint x: 1156, startPoint y: 66, endPoint x: 1267, endPoint y: 85, distance: 112.6
click at [1156, 67] on div "Sales Orders hi-t Sales Orders - ACS Options Create order" at bounding box center [772, 90] width 1492 height 52
click at [236, 392] on div "Order # Customer Name Created Date PO # Accounting Order # Total ($) Created By…" at bounding box center [772, 416] width 1492 height 599
